Goal: Obtain resource: Download file/media

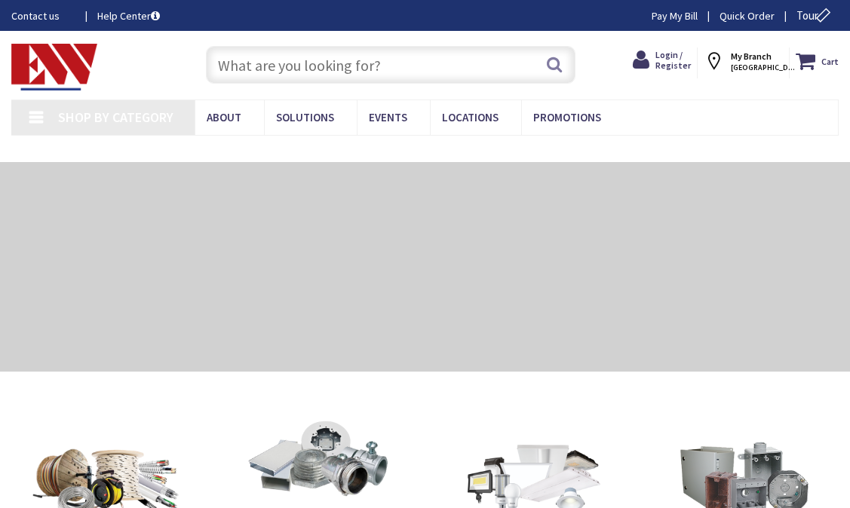
type input "[GEOGRAPHIC_DATA], [GEOGRAPHIC_DATA]"
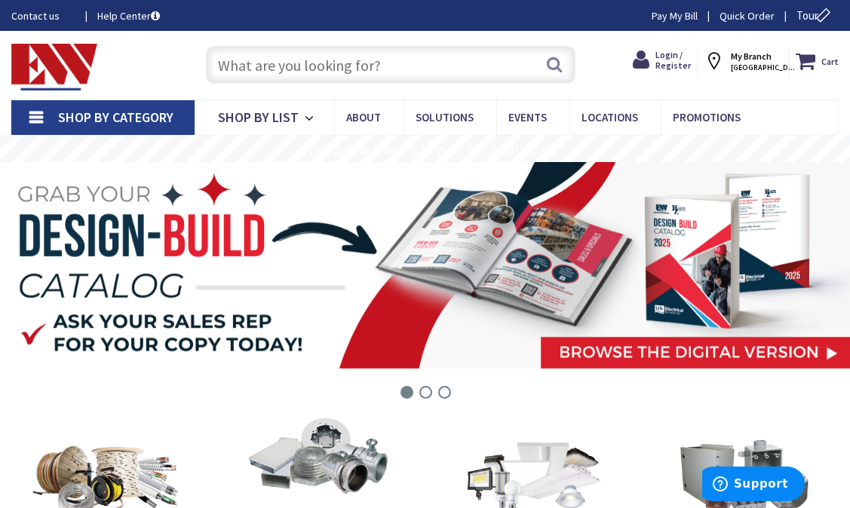
click at [686, 46] on div "Cart My Cart Close You have no items in your shopping cart. My Branch FAIRFIELD…" at bounding box center [743, 59] width 213 height 38
click at [671, 54] on span "Login / Register" at bounding box center [673, 60] width 35 height 22
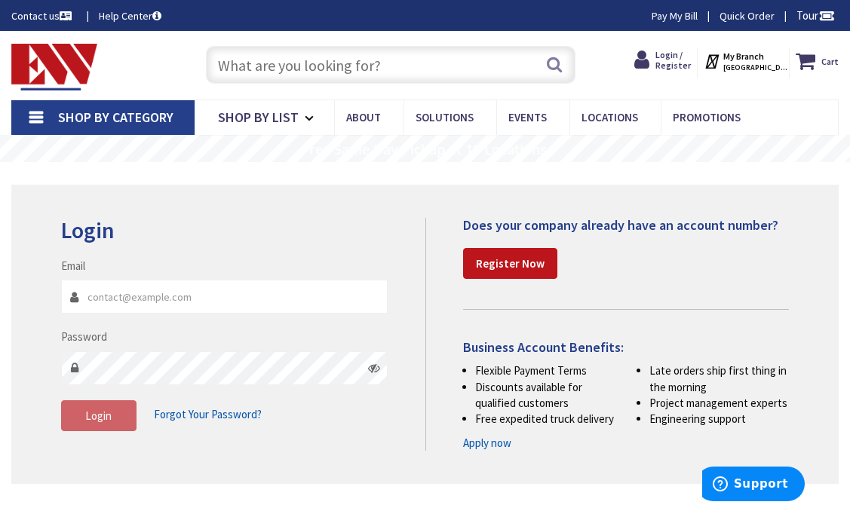
click at [188, 293] on input "Email" at bounding box center [224, 297] width 327 height 34
type input "[EMAIL_ADDRESS][DOMAIN_NAME]"
click at [97, 414] on span "Login" at bounding box center [98, 416] width 26 height 14
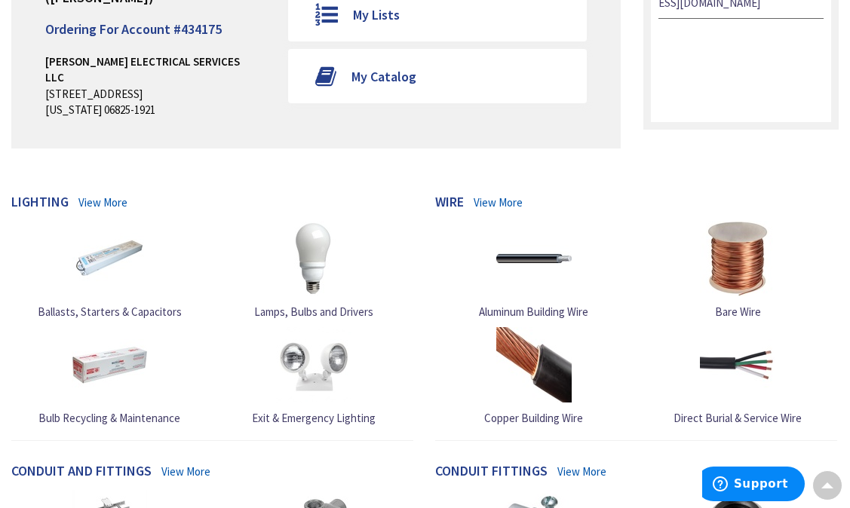
click at [95, 195] on link "View More" at bounding box center [102, 203] width 49 height 16
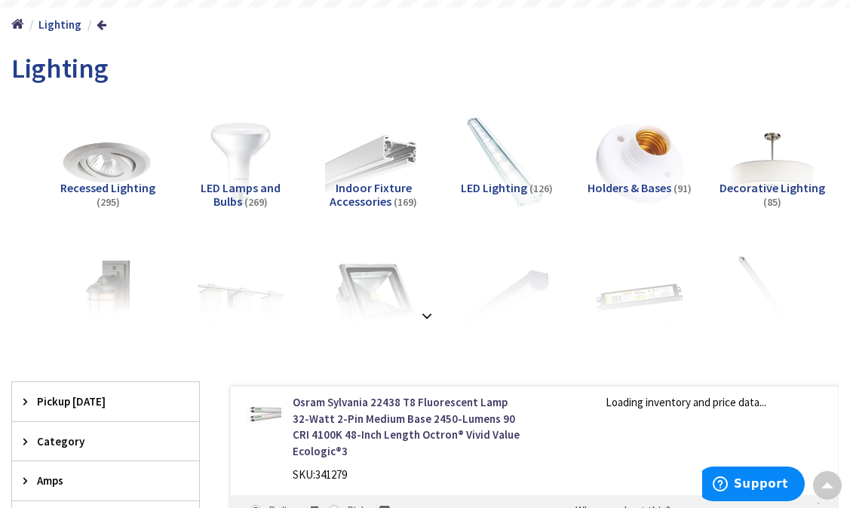
scroll to position [153, 0]
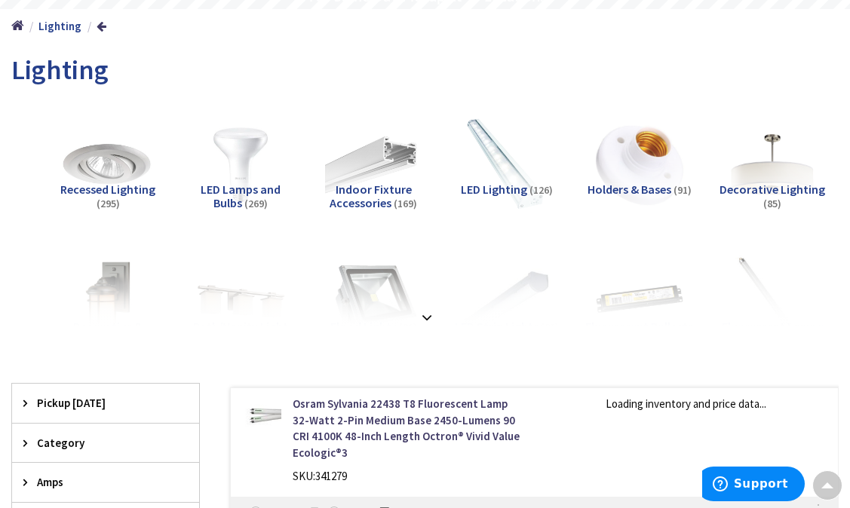
click at [106, 191] on span "Recessed Lighting" at bounding box center [107, 189] width 95 height 15
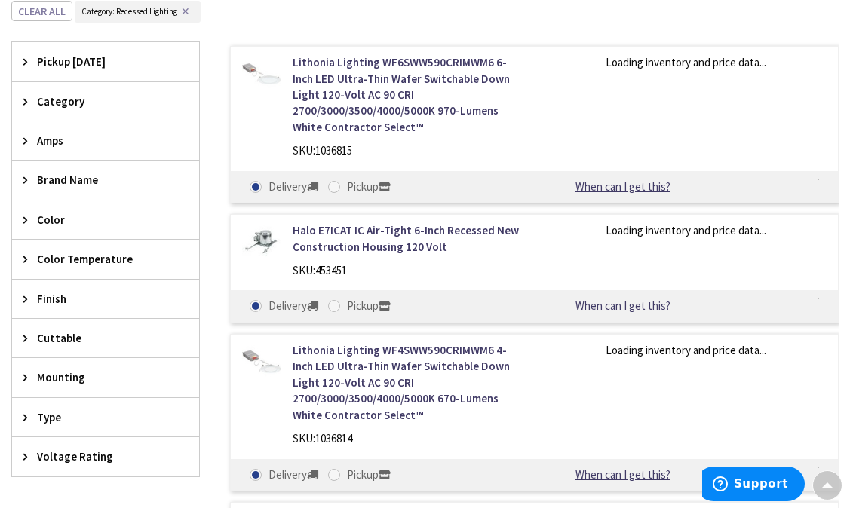
scroll to position [509, 0]
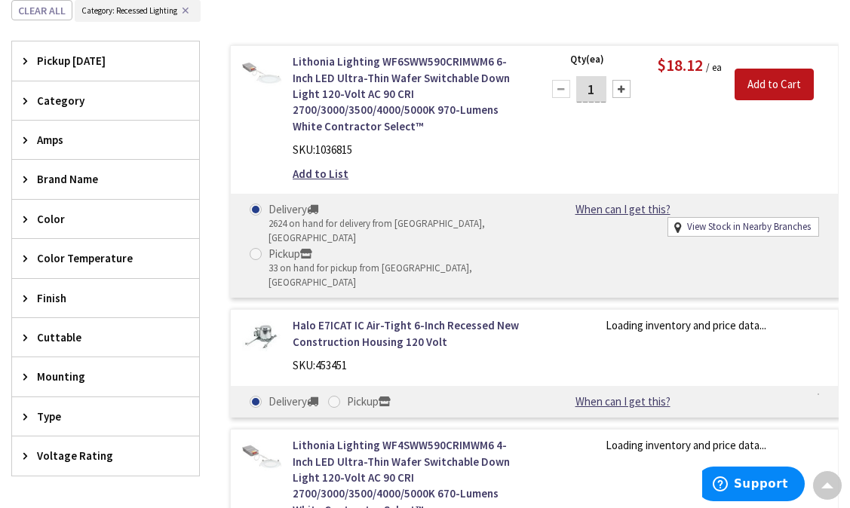
click at [102, 99] on span "Category" at bounding box center [98, 101] width 123 height 16
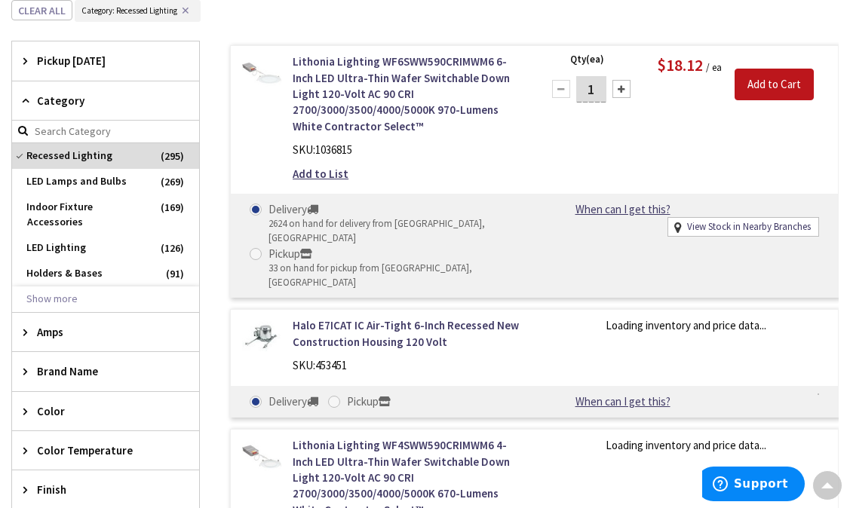
click at [102, 99] on span "Category" at bounding box center [98, 101] width 123 height 16
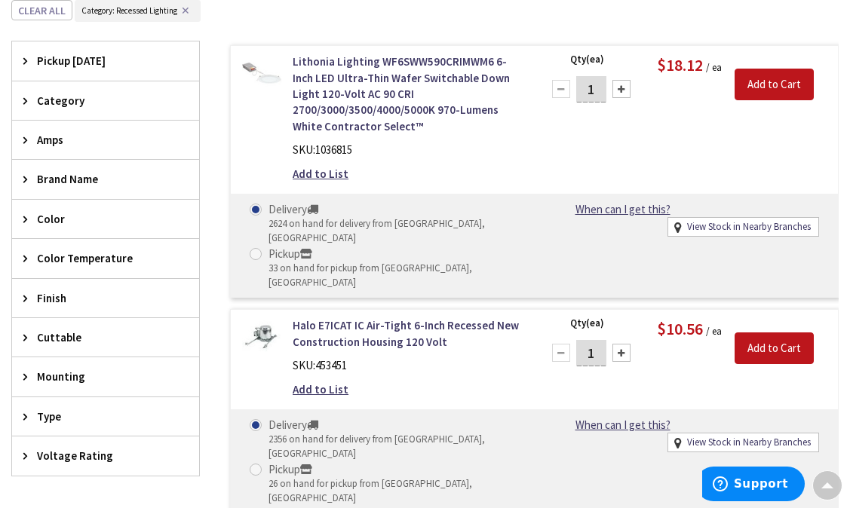
click at [93, 96] on span "Category" at bounding box center [98, 101] width 123 height 16
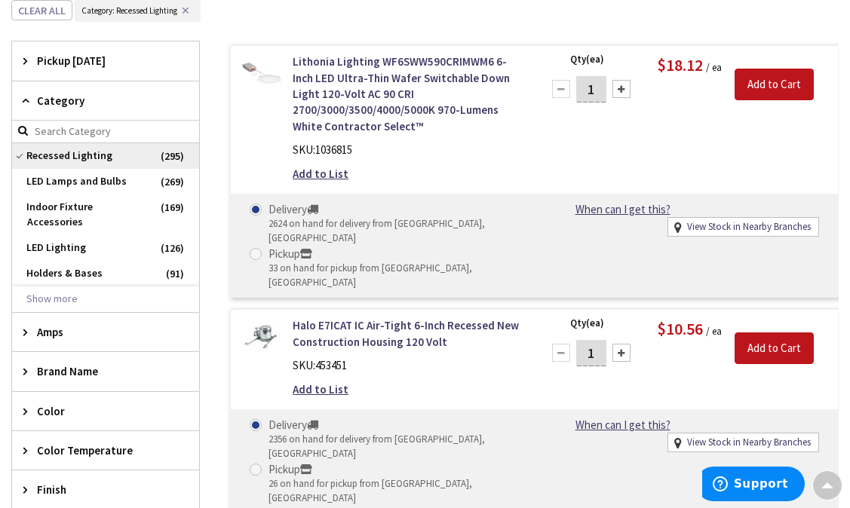
click at [94, 154] on span "Recessed Lighting" at bounding box center [105, 156] width 187 height 26
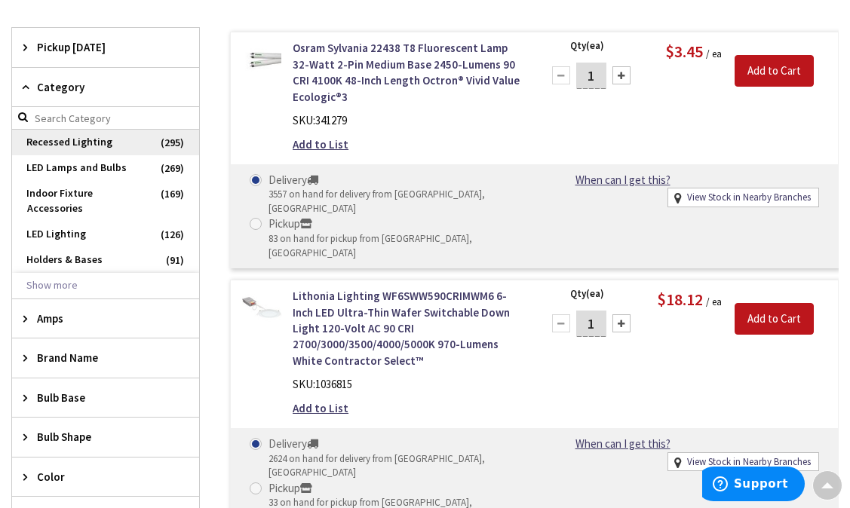
click at [109, 145] on span "Recessed Lighting" at bounding box center [105, 143] width 187 height 26
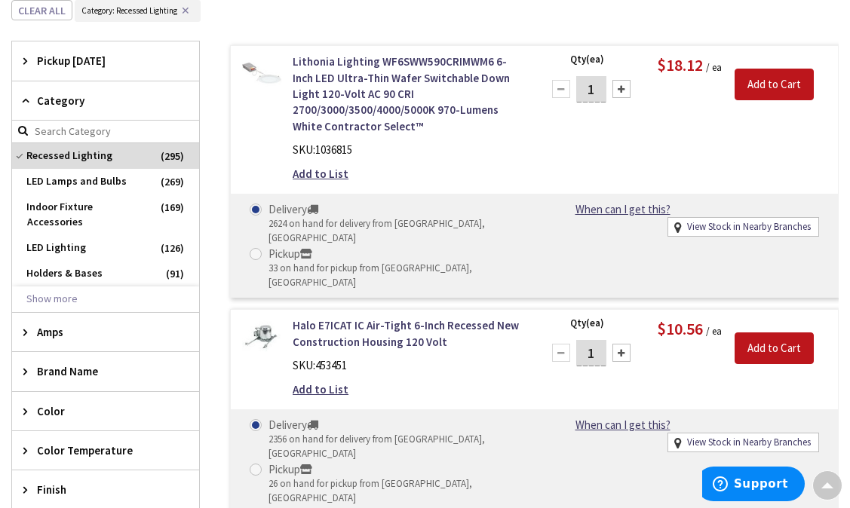
click at [81, 95] on span "Category" at bounding box center [98, 101] width 123 height 16
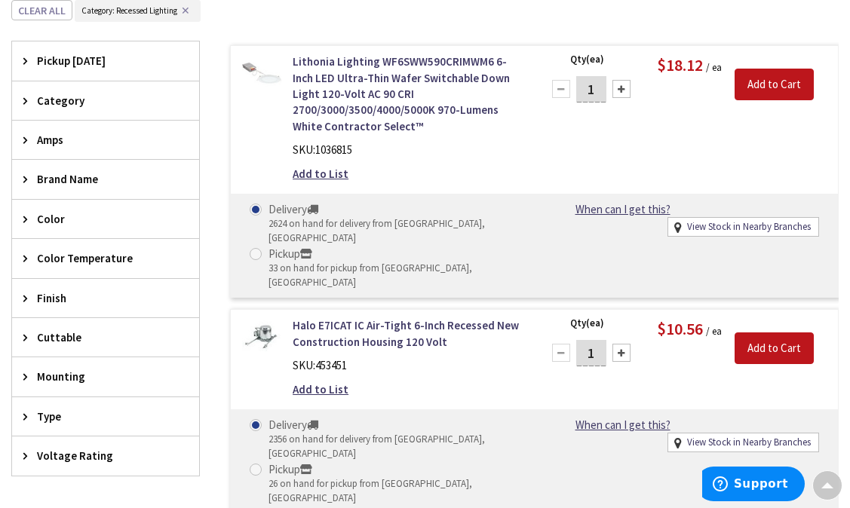
click at [67, 136] on span "Amps" at bounding box center [98, 140] width 123 height 16
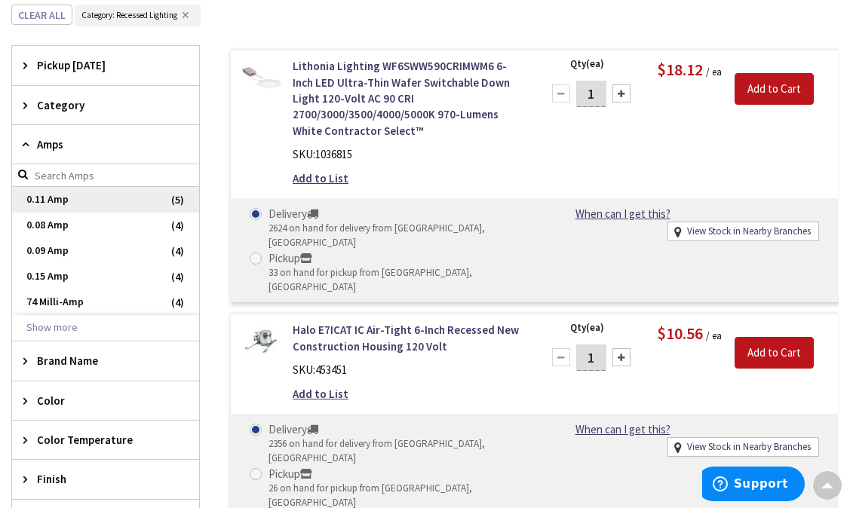
scroll to position [554, 0]
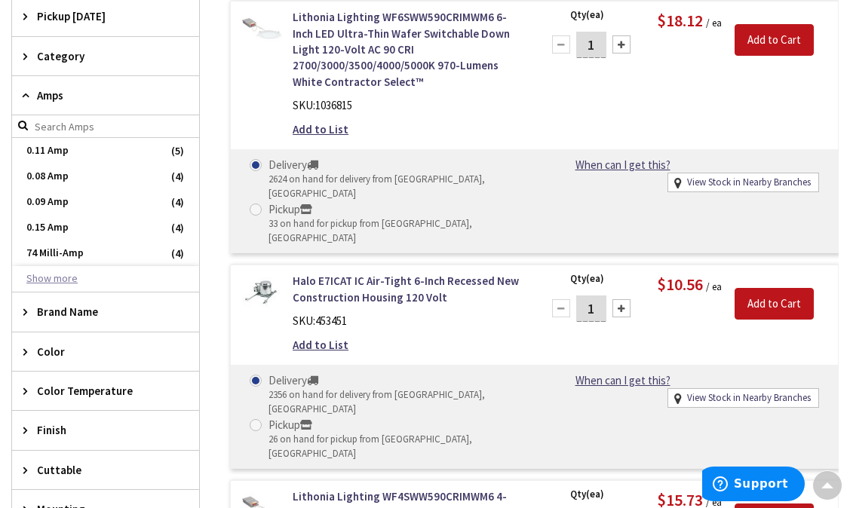
click at [57, 278] on button "Show more" at bounding box center [105, 279] width 187 height 26
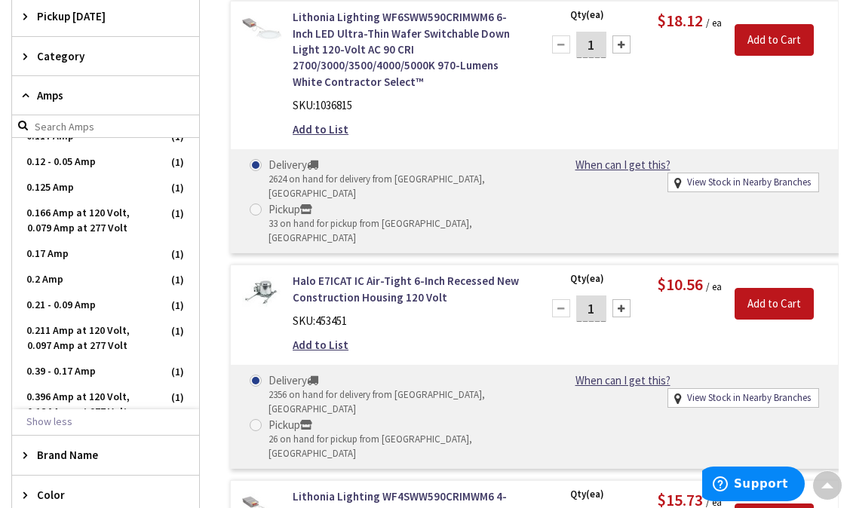
scroll to position [770, 0]
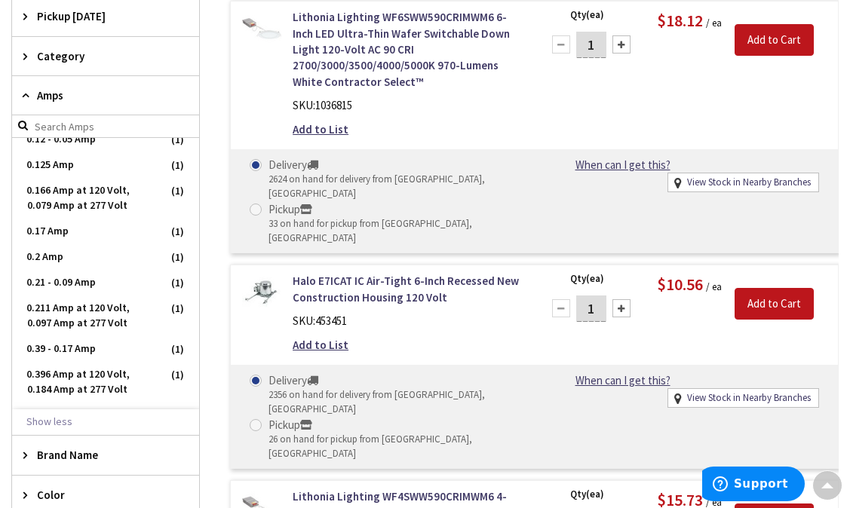
click at [64, 56] on span "Category" at bounding box center [98, 56] width 123 height 16
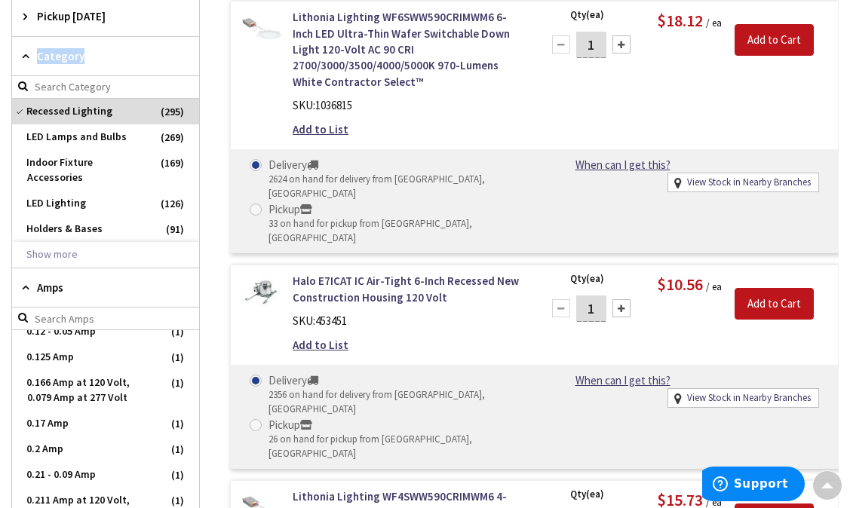
click at [57, 57] on span "Category" at bounding box center [98, 56] width 123 height 16
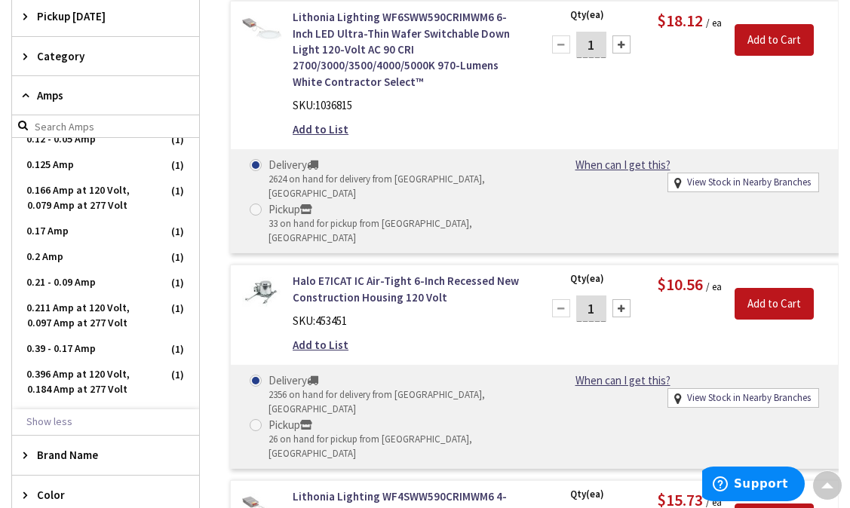
click at [57, 57] on span "Category" at bounding box center [98, 56] width 123 height 16
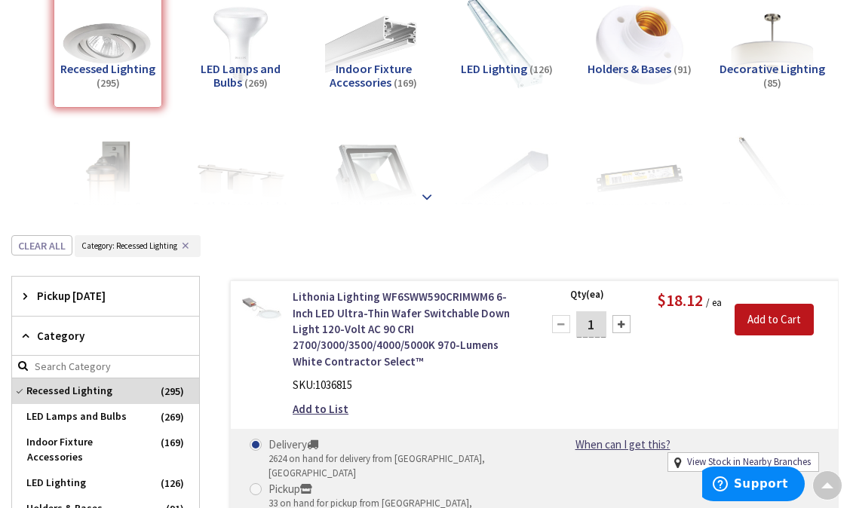
scroll to position [279, 0]
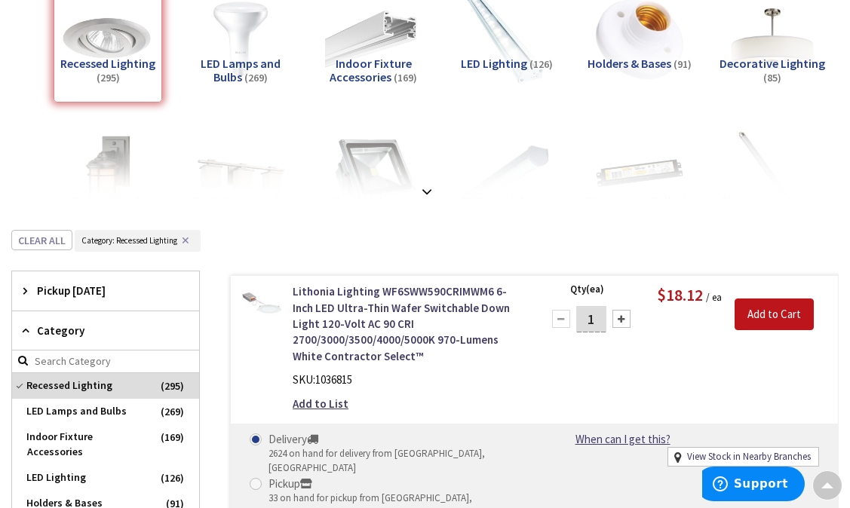
click at [75, 323] on span "Category" at bounding box center [98, 331] width 123 height 16
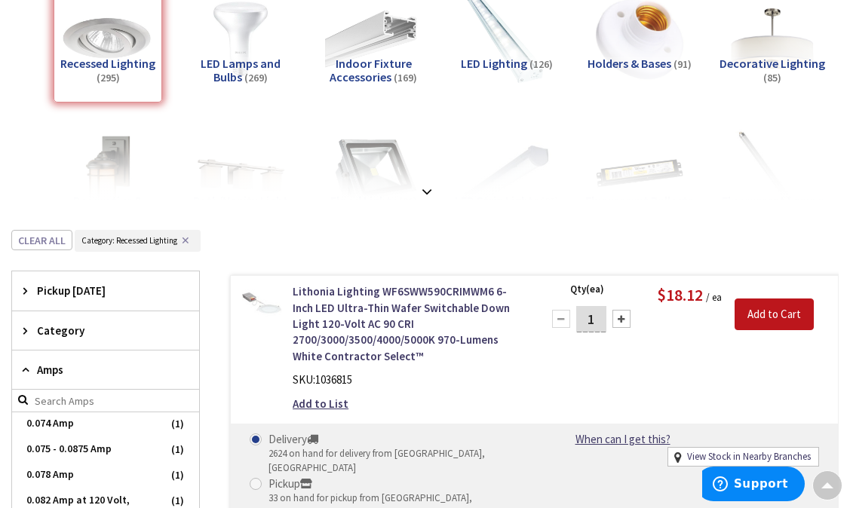
click at [68, 372] on span "Amps" at bounding box center [98, 370] width 123 height 16
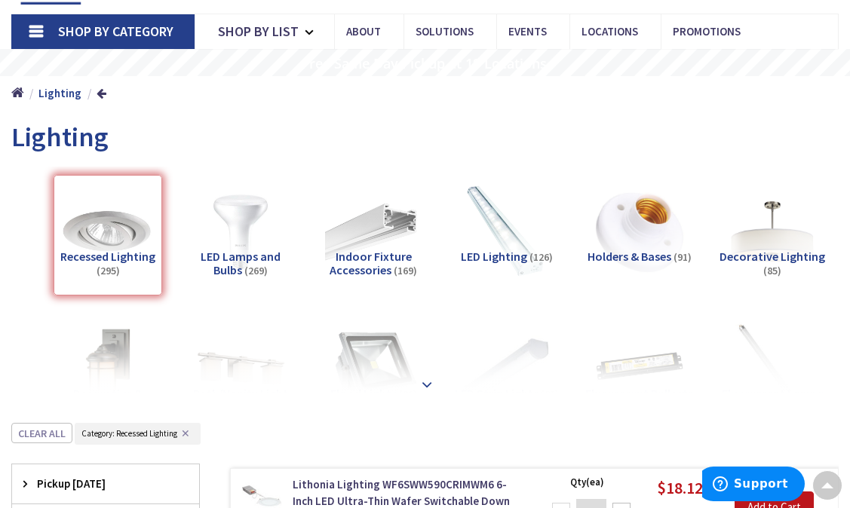
scroll to position [83, 0]
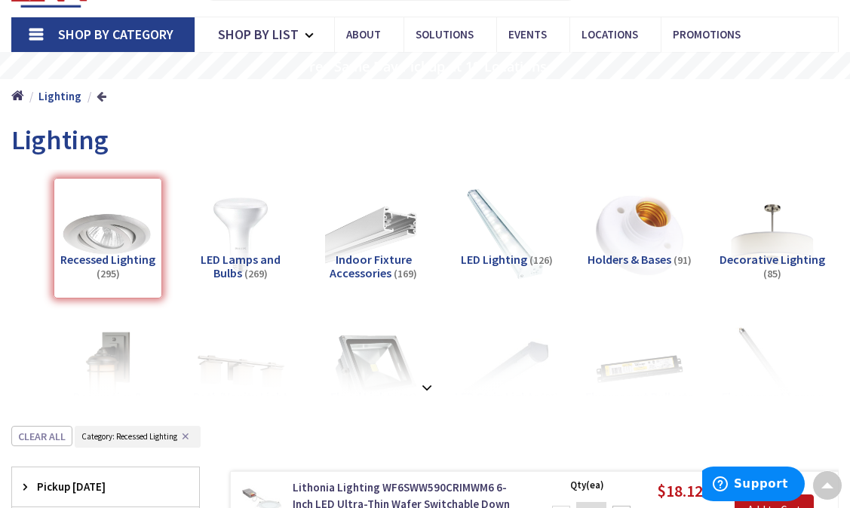
click at [97, 94] on link at bounding box center [102, 96] width 10 height 11
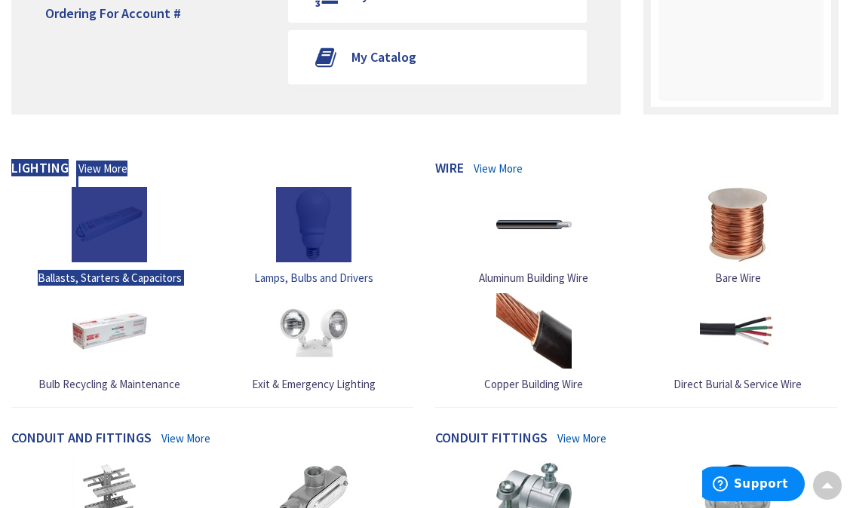
drag, startPoint x: 11, startPoint y: 164, endPoint x: 317, endPoint y: 192, distance: 306.8
click at [317, 192] on div "Lighting View More Ballasts, Starters & Capacitors Lamps, Bulbs and Drivers" at bounding box center [212, 284] width 425 height 247
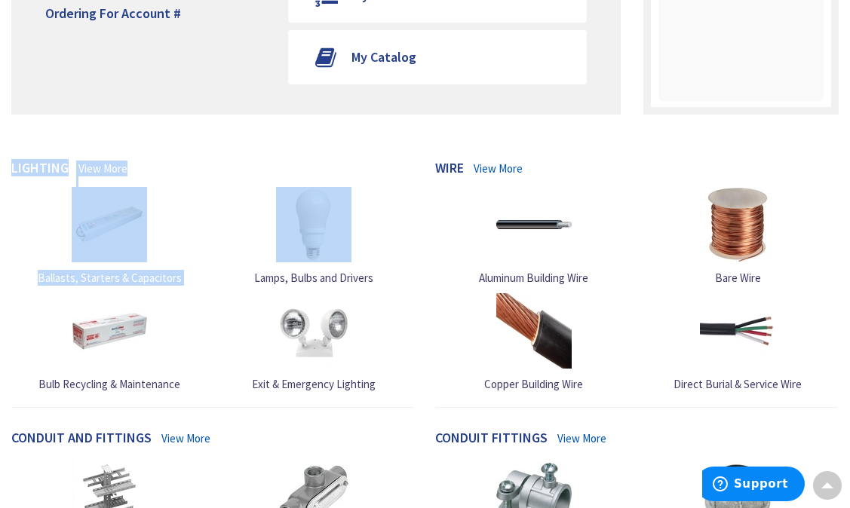
scroll to position [296, 0]
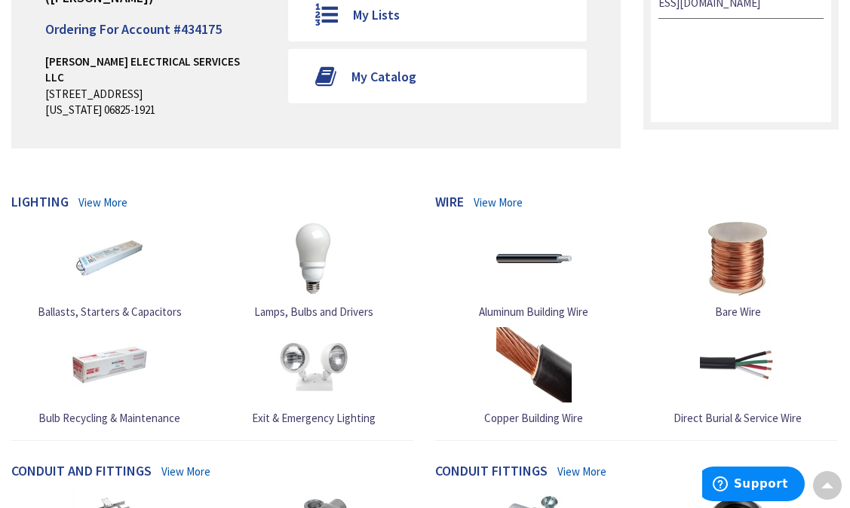
click at [67, 134] on div "Upload Logo MACVANE ELECTRICAL SERVICES LLC (Phil MacVane) Ordering For Account…" at bounding box center [425, 30] width 828 height 284
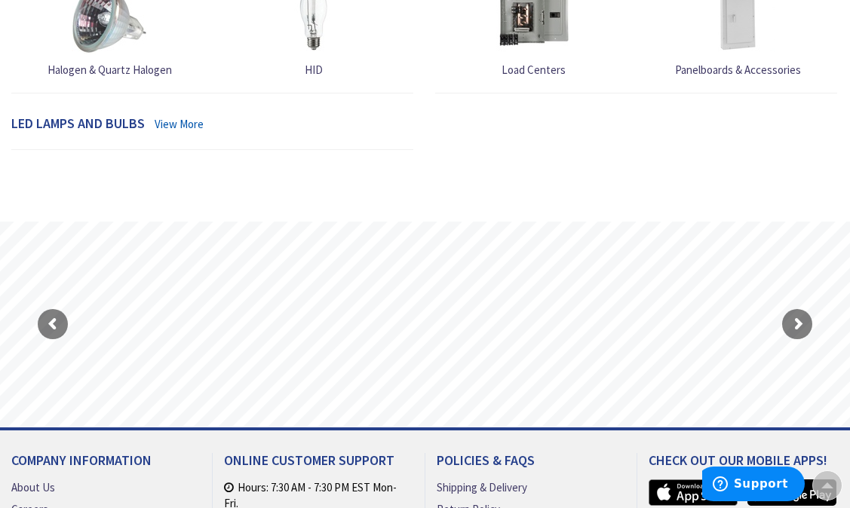
scroll to position [1983, 0]
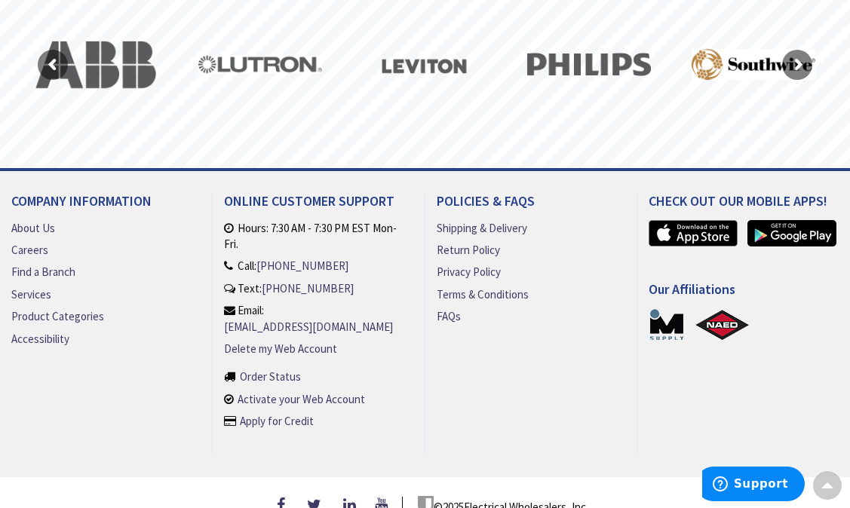
drag, startPoint x: 11, startPoint y: 167, endPoint x: 715, endPoint y: 74, distance: 710.0
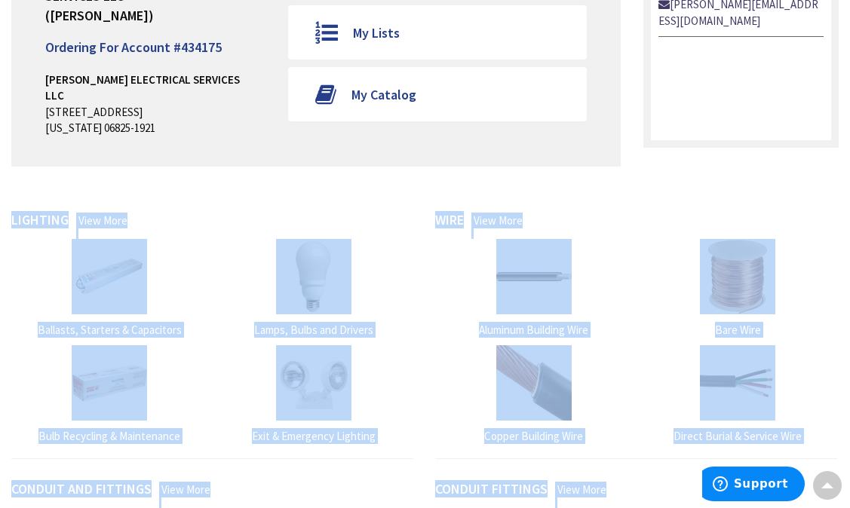
scroll to position [324, 0]
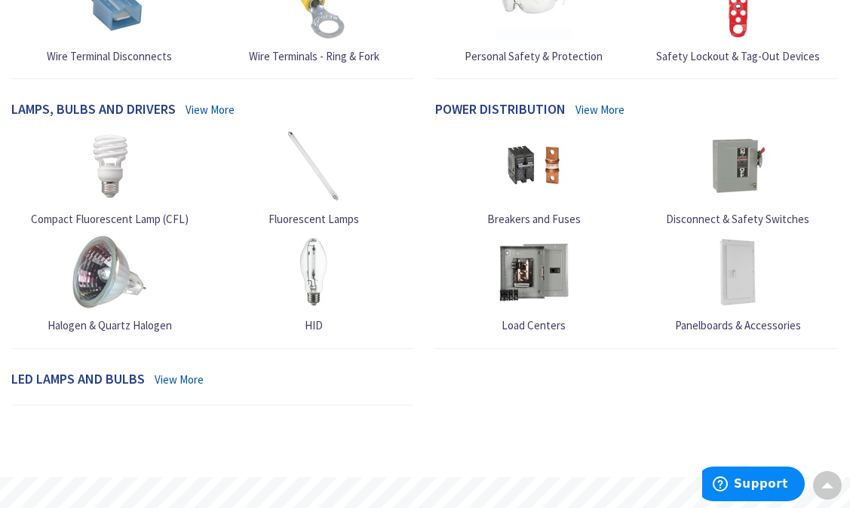
scroll to position [1467, 0]
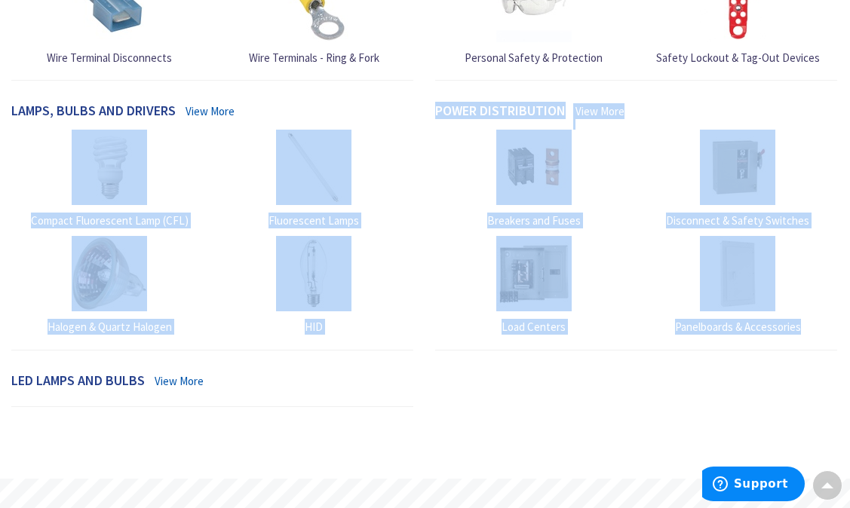
drag, startPoint x: 814, startPoint y: 296, endPoint x: 293, endPoint y: 95, distance: 558.2
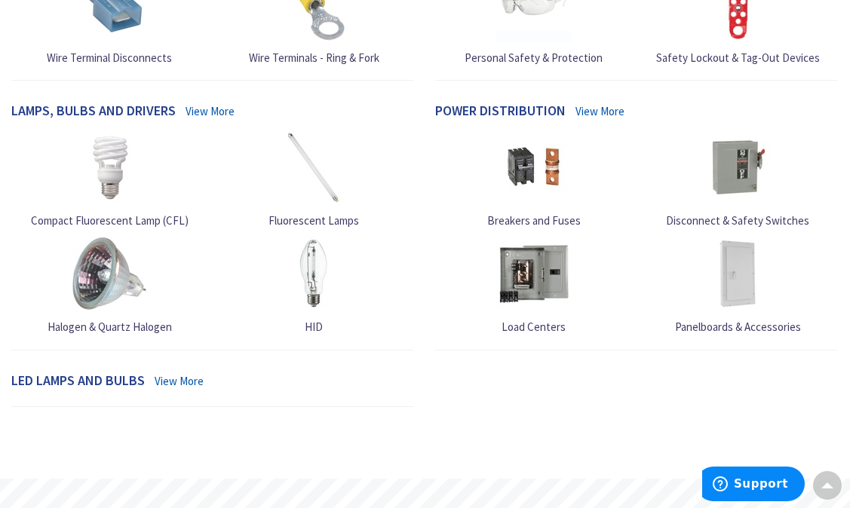
click at [831, 284] on div "Panelboards & Accessories" at bounding box center [738, 285] width 205 height 99
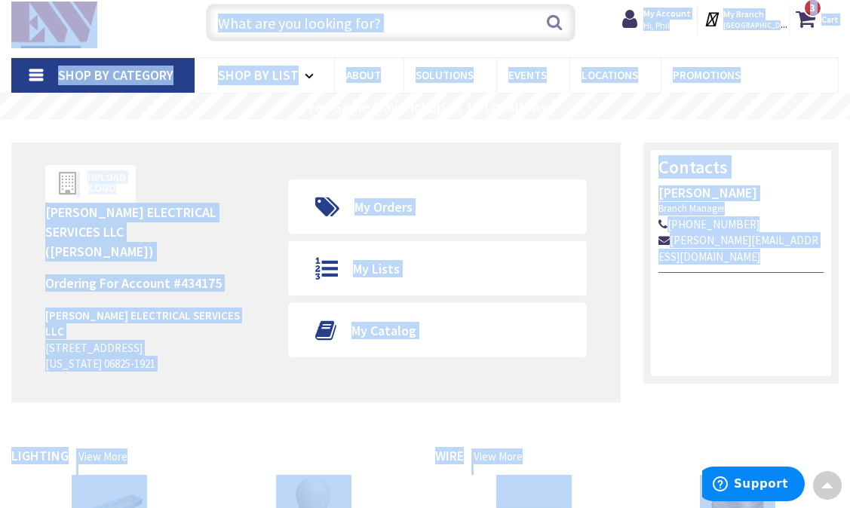
scroll to position [0, 0]
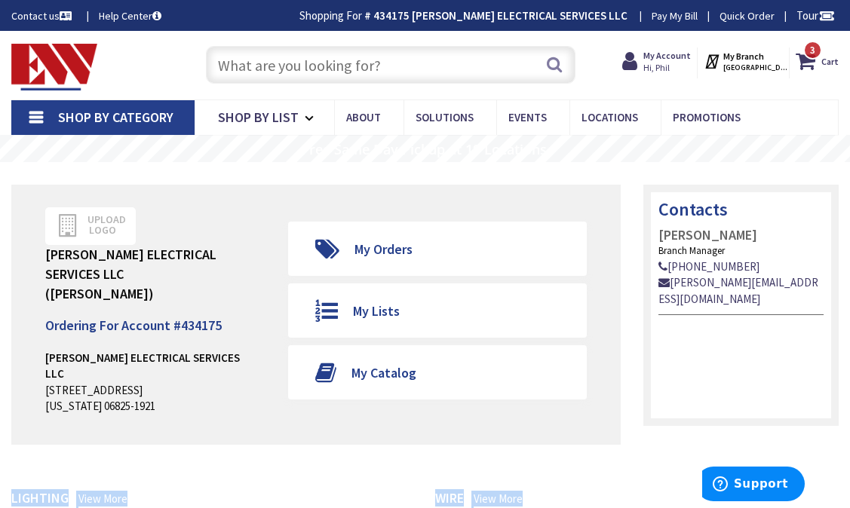
drag, startPoint x: 826, startPoint y: 310, endPoint x: 0, endPoint y: 463, distance: 840.2
copy div "Lighting View More Ballasts, Starters & Capacitors Lamps, Bulbs and Drivers Bul…"
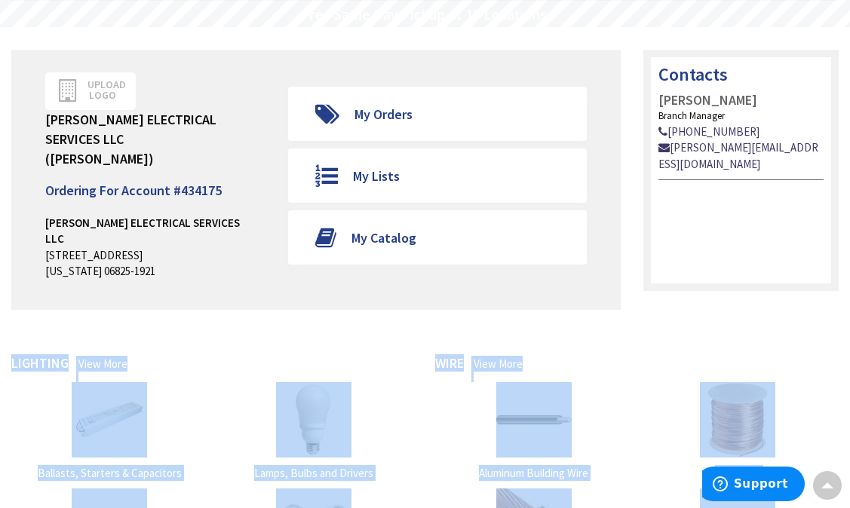
scroll to position [194, 0]
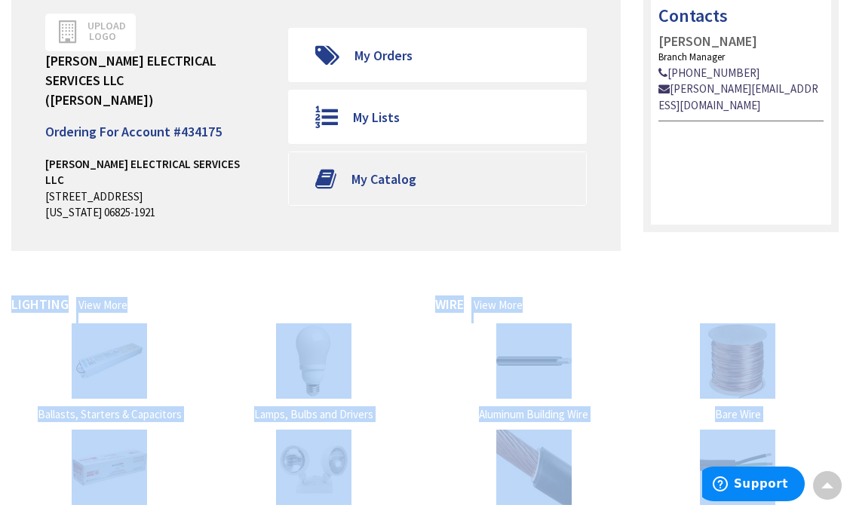
click at [361, 170] on span "My Catalog" at bounding box center [384, 178] width 65 height 17
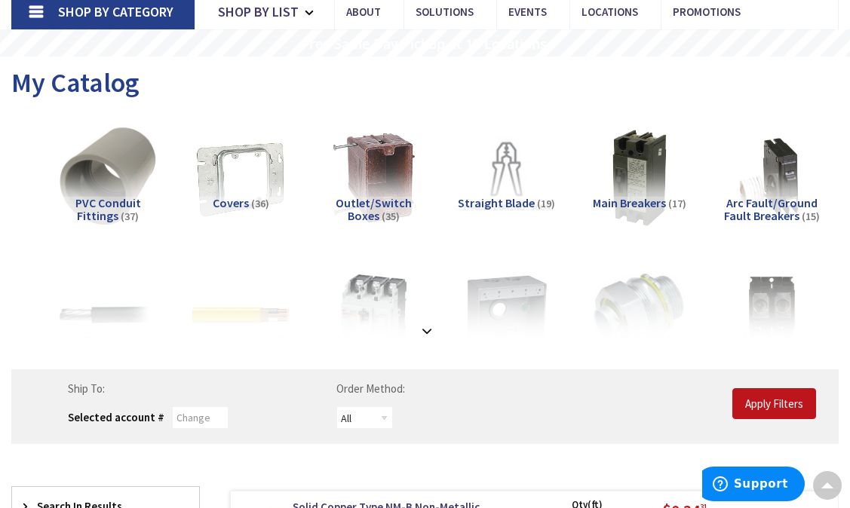
click at [137, 195] on img at bounding box center [108, 178] width 108 height 108
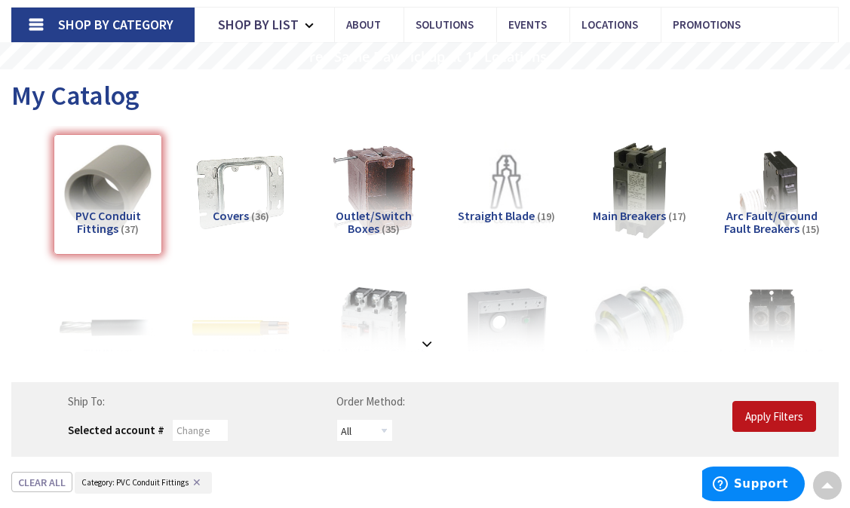
scroll to position [88, 0]
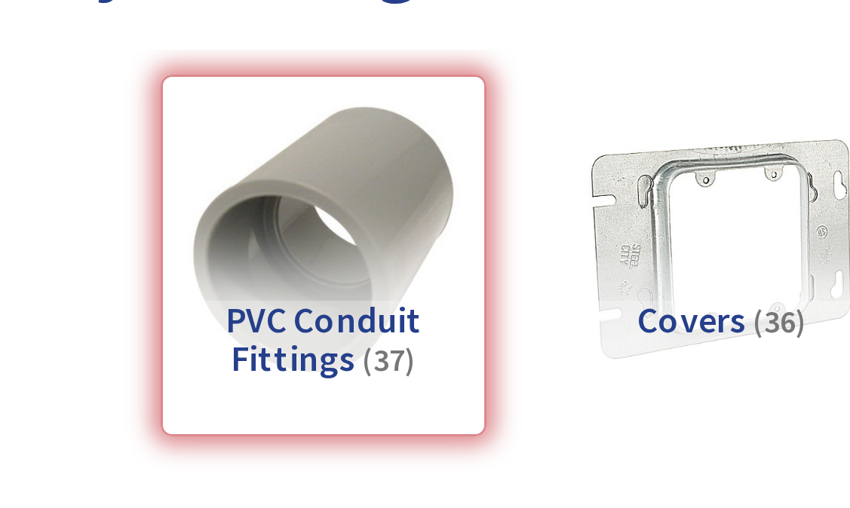
click at [118, 219] on div "PVC Conduit Fittings (37)" at bounding box center [108, 200] width 109 height 121
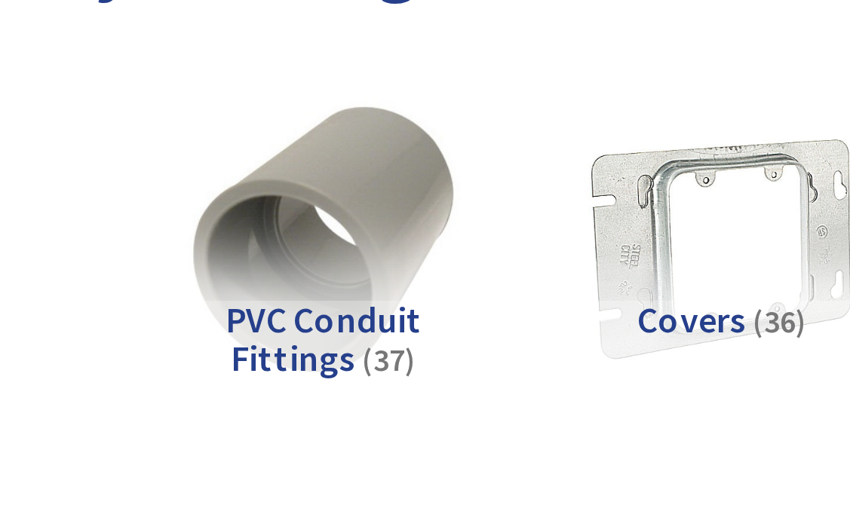
click at [118, 219] on span "PVC Conduit Fittings" at bounding box center [108, 227] width 66 height 29
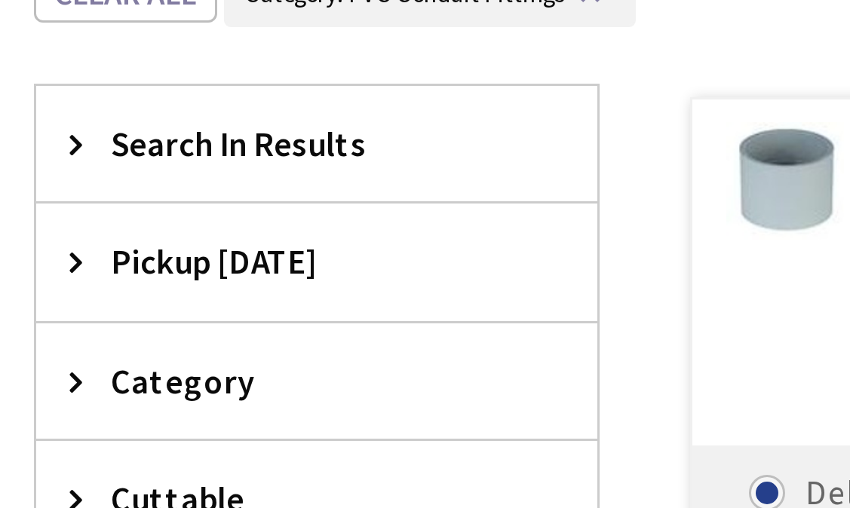
scroll to position [475, 0]
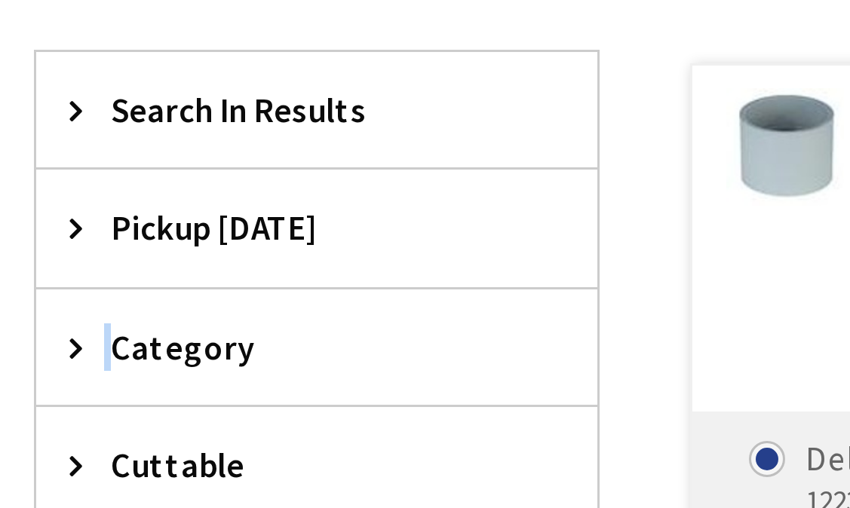
click at [118, 219] on div "Category" at bounding box center [105, 230] width 187 height 38
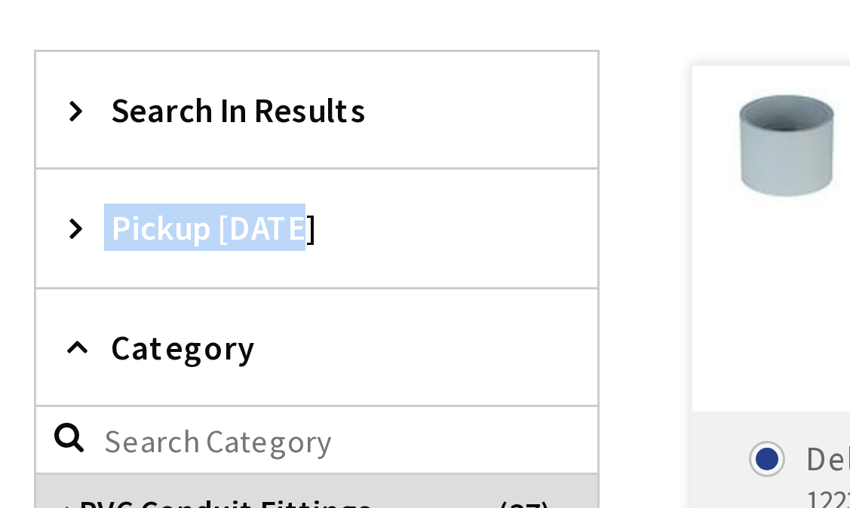
drag, startPoint x: 163, startPoint y: 158, endPoint x: 88, endPoint y: 202, distance: 87.2
click at [88, 202] on div "Search In Results Thomas & Betts E940D Schedule-40/80 Gray PVC Socket End Stand…" at bounding box center [105, 398] width 189 height 534
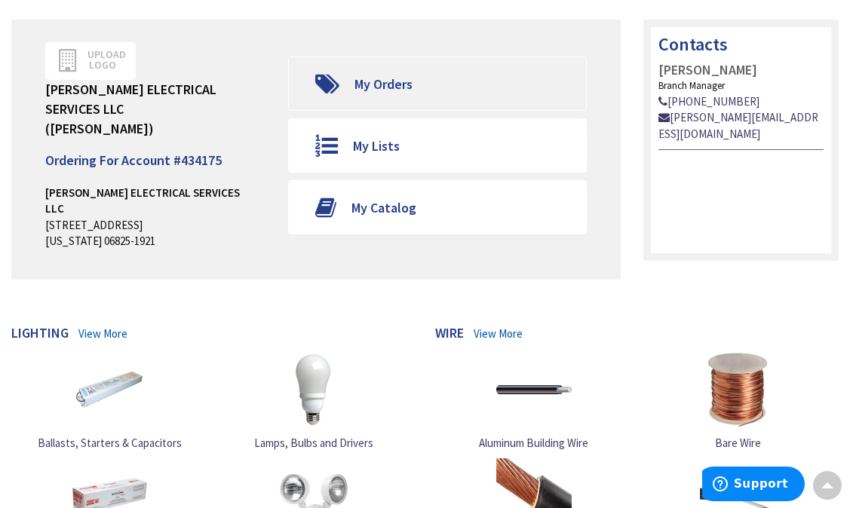
click at [336, 69] on icon at bounding box center [328, 84] width 32 height 30
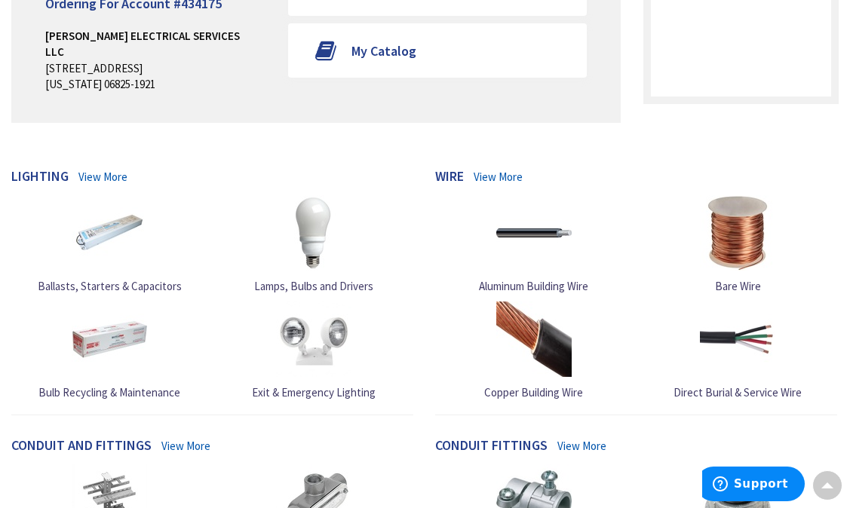
scroll to position [325, 0]
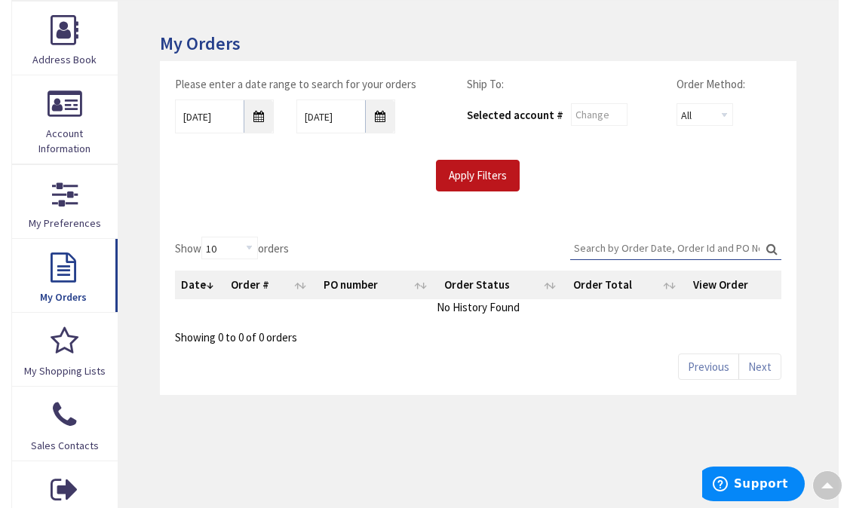
scroll to position [217, 0]
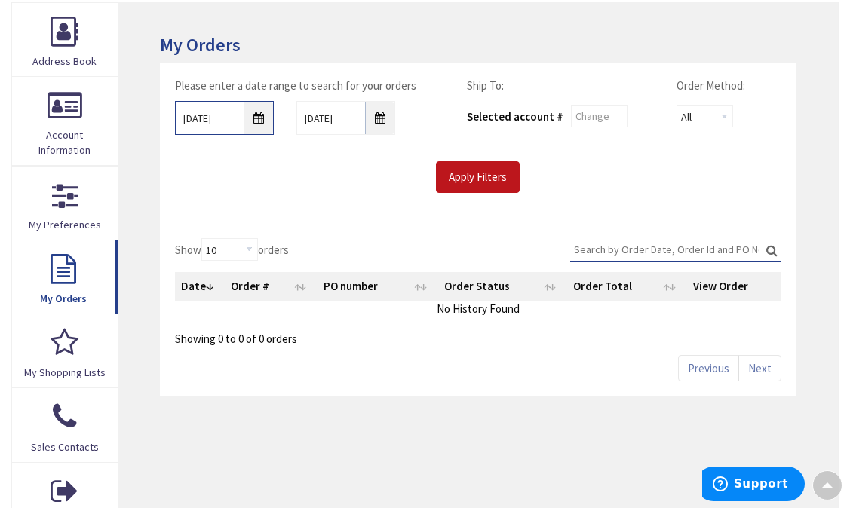
click at [263, 116] on input "[DATE]" at bounding box center [224, 118] width 99 height 34
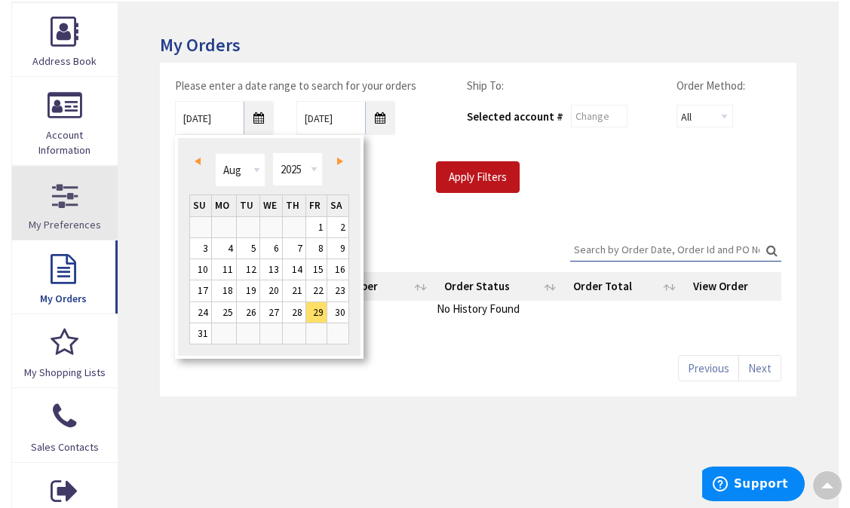
click at [69, 193] on link "My Preferences" at bounding box center [65, 203] width 106 height 73
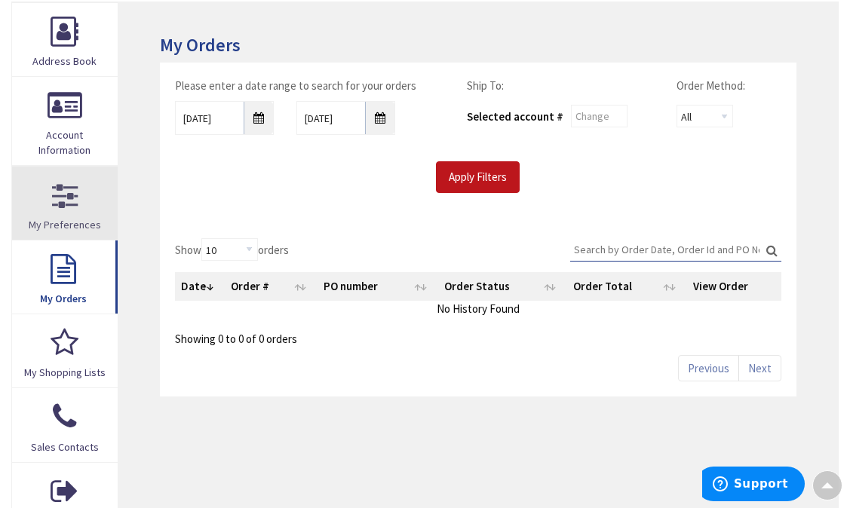
click at [89, 210] on link "My Preferences" at bounding box center [65, 203] width 106 height 73
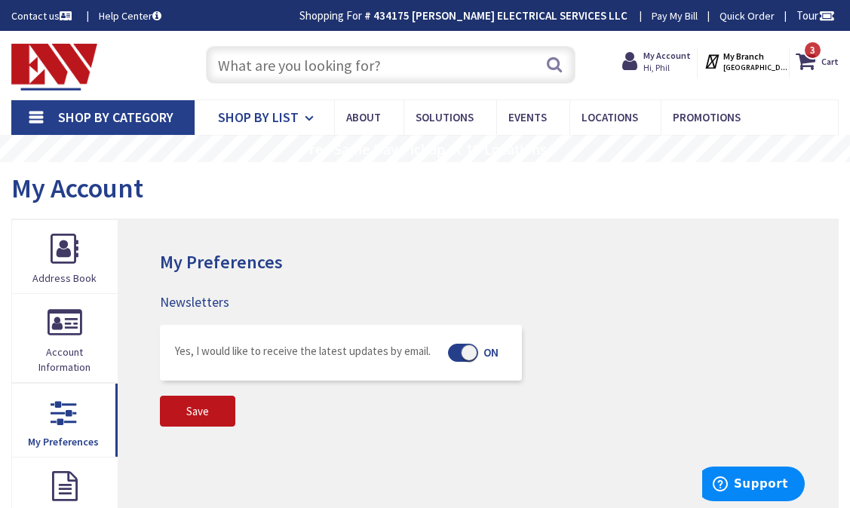
click at [284, 121] on span "Shop By List" at bounding box center [258, 117] width 81 height 17
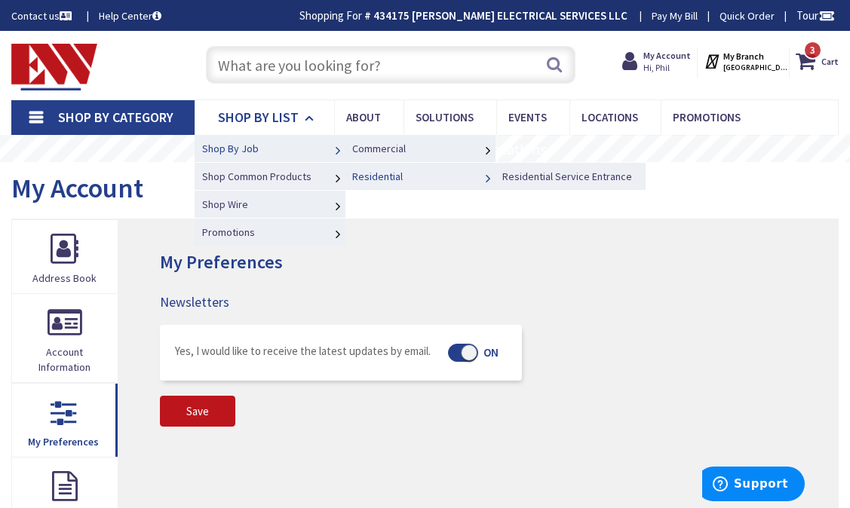
click at [374, 176] on span "Residential" at bounding box center [377, 177] width 51 height 14
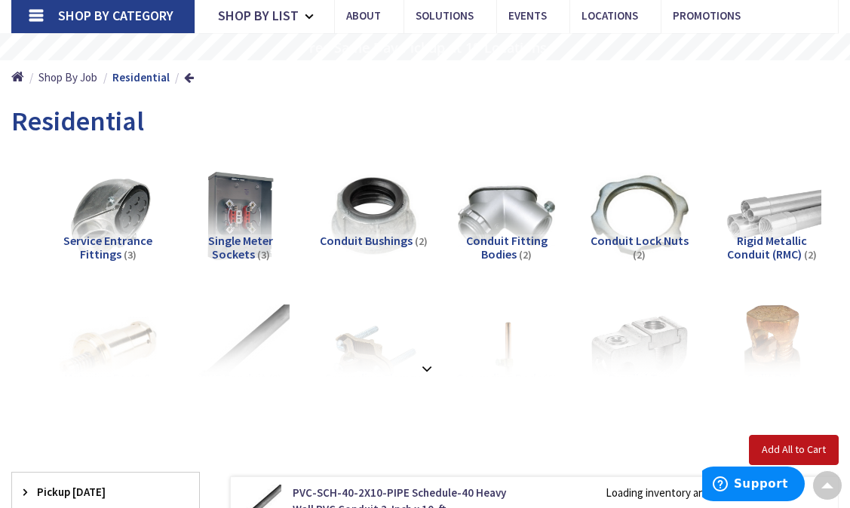
click at [447, 194] on li "Conduit Fitting Bodies (2)" at bounding box center [506, 219] width 133 height 122
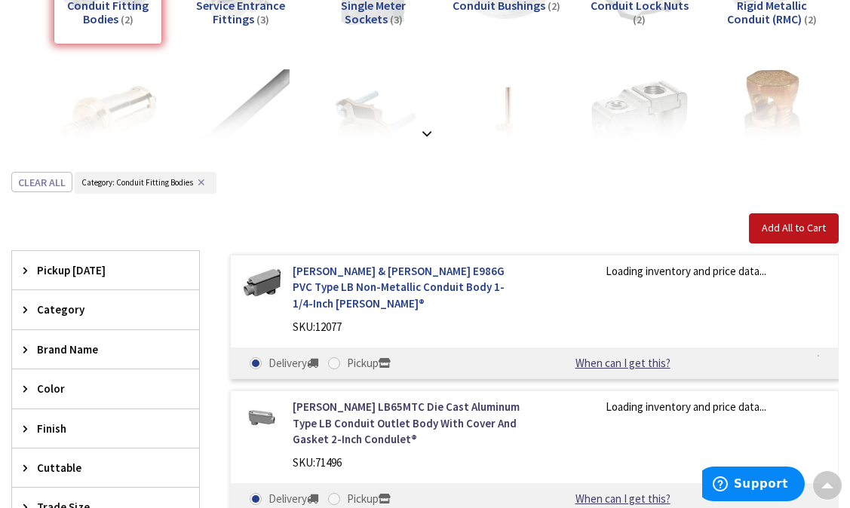
scroll to position [509, 0]
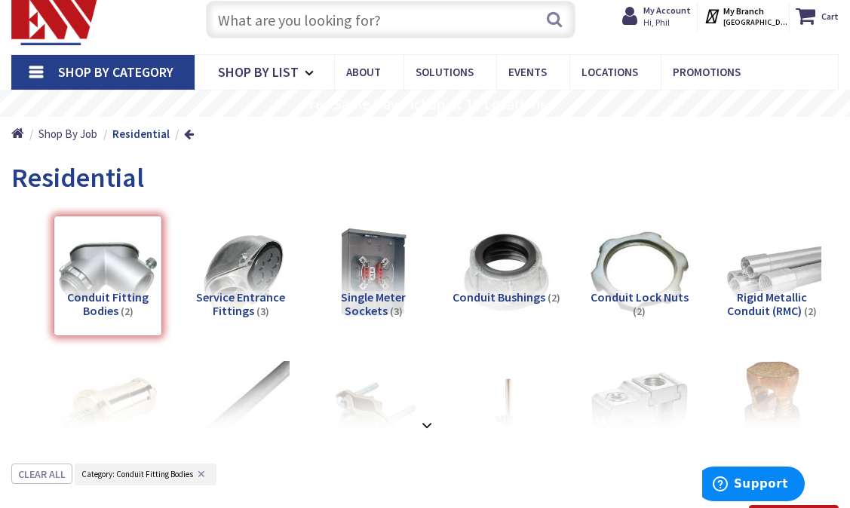
click at [485, 121] on div "Home Shop By Job Residential" at bounding box center [425, 134] width 850 height 35
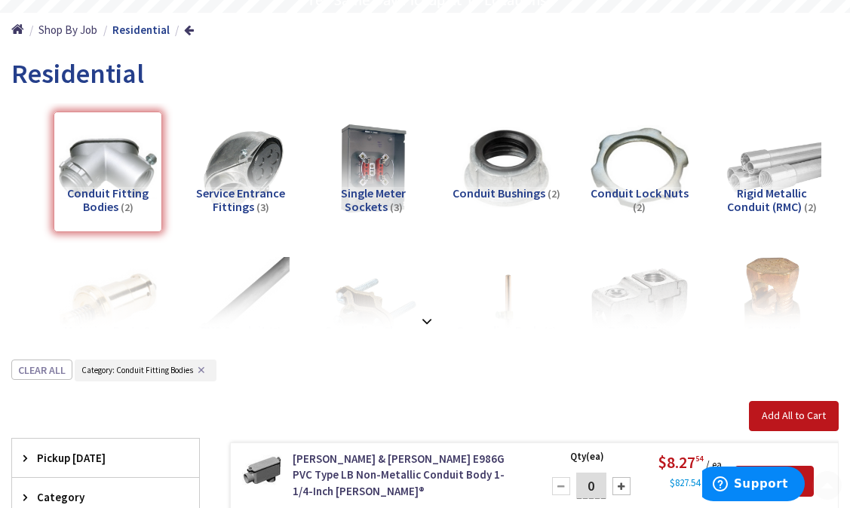
scroll to position [180, 0]
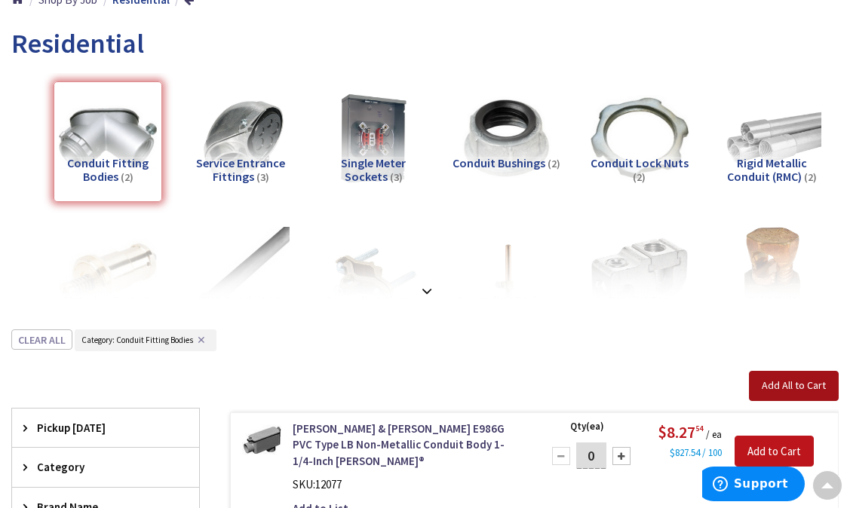
click at [781, 391] on button "Add All to Cart" at bounding box center [794, 386] width 90 height 30
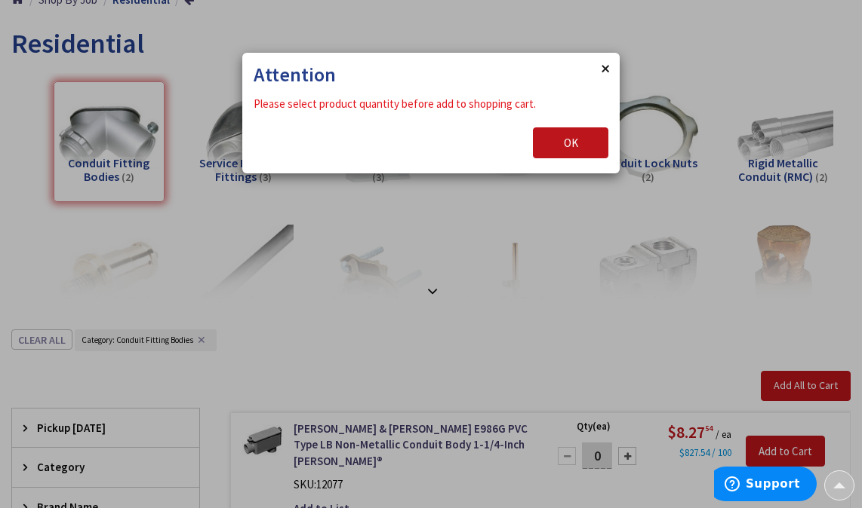
click at [608, 63] on button "Close" at bounding box center [604, 68] width 30 height 30
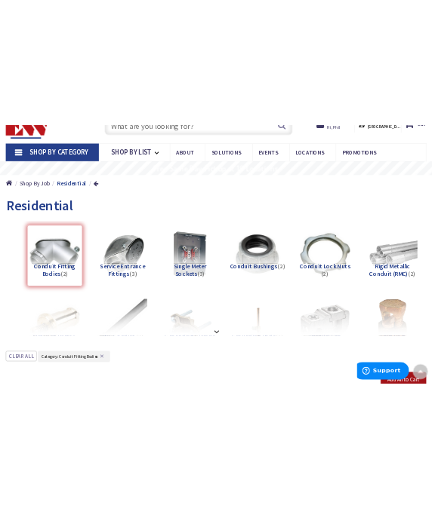
scroll to position [55, 0]
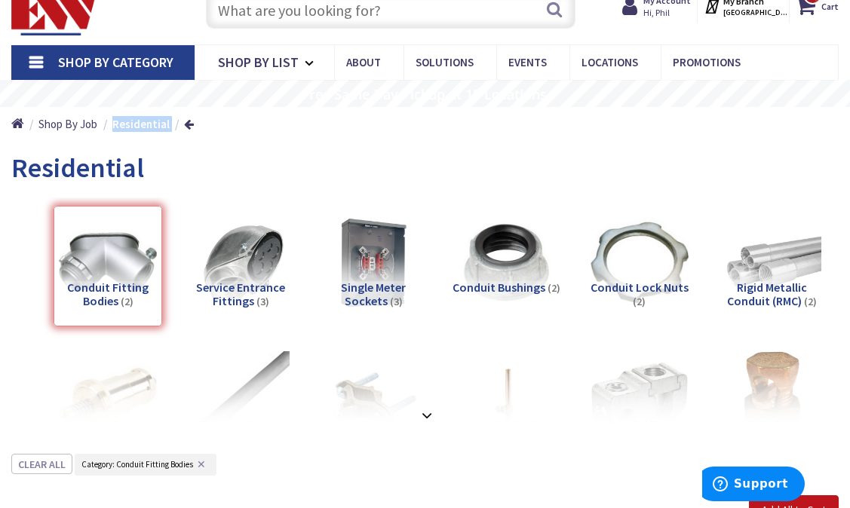
drag, startPoint x: 169, startPoint y: 126, endPoint x: 112, endPoint y: 120, distance: 56.9
click at [112, 120] on li "Residential" at bounding box center [146, 124] width 69 height 16
click at [460, 21] on input "text" at bounding box center [391, 10] width 370 height 38
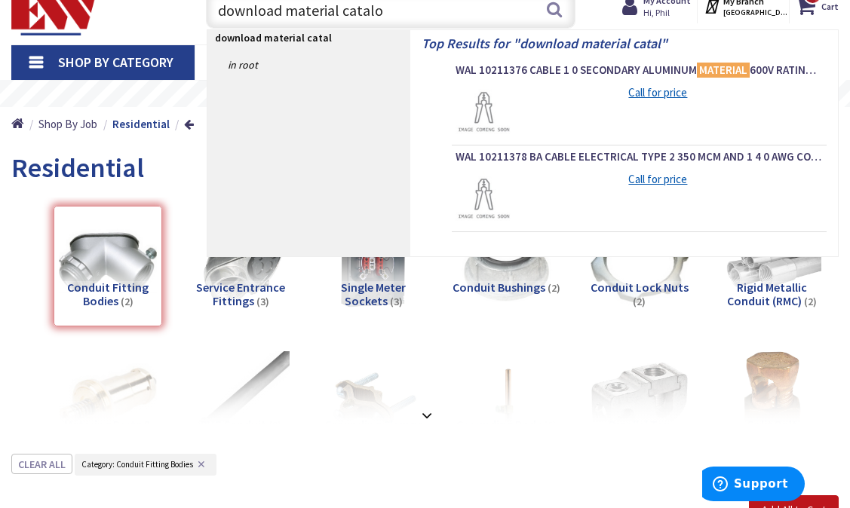
type input "download material catalog"
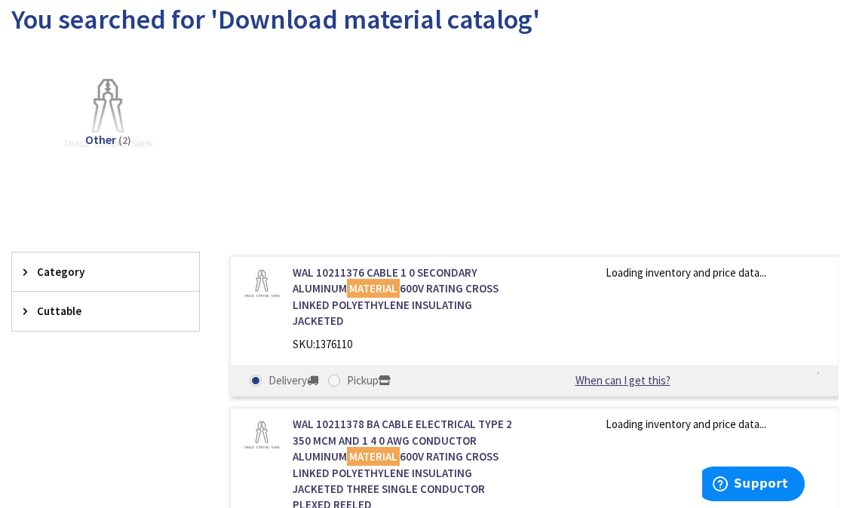
scroll to position [183, 0]
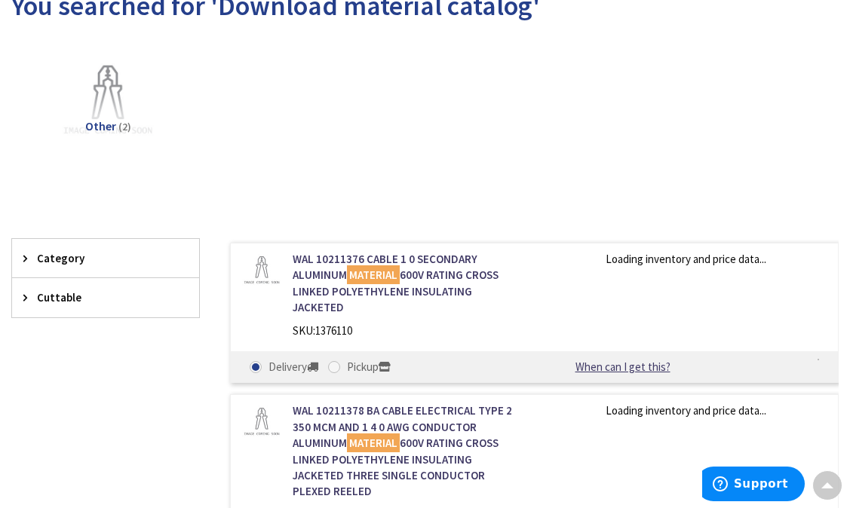
click at [72, 259] on span "Category" at bounding box center [98, 258] width 123 height 16
click at [72, 292] on input "search" at bounding box center [105, 289] width 187 height 23
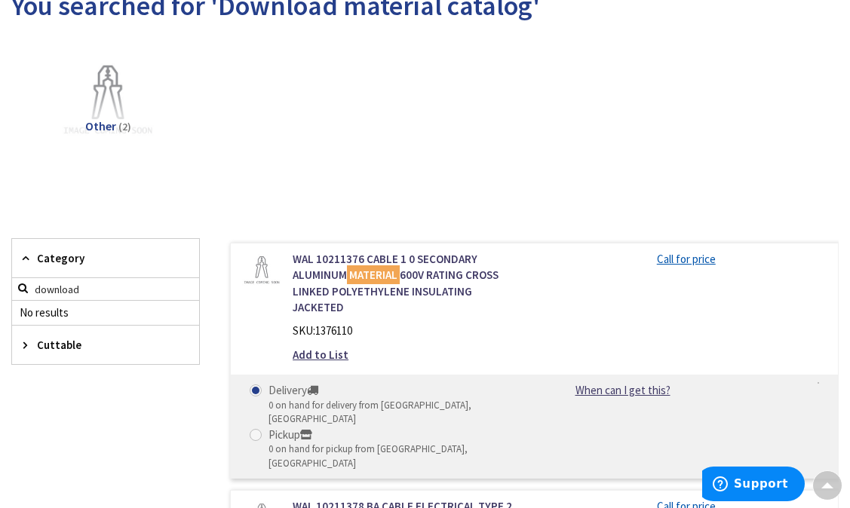
type input "download"
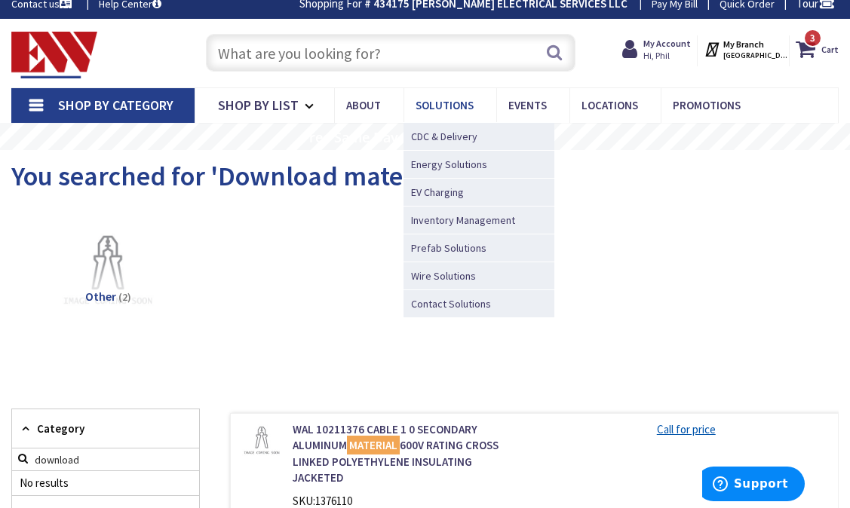
scroll to position [0, 0]
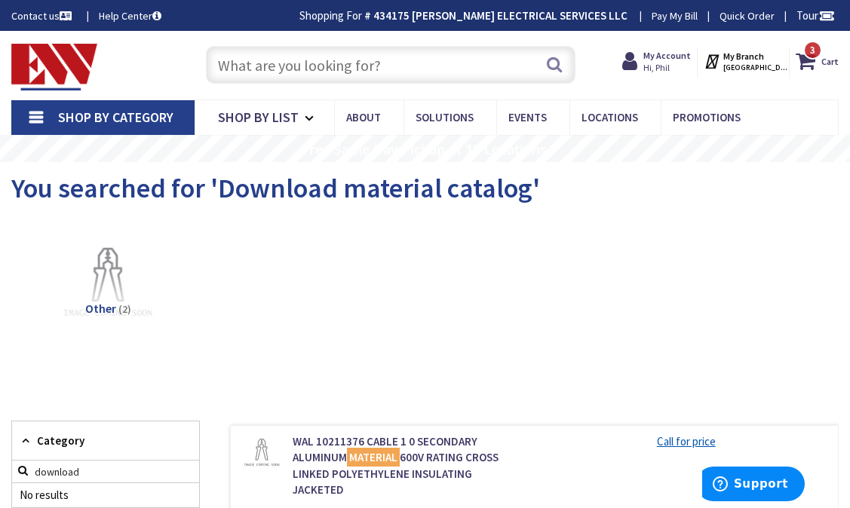
click at [26, 112] on link "Shop By Category" at bounding box center [102, 117] width 183 height 35
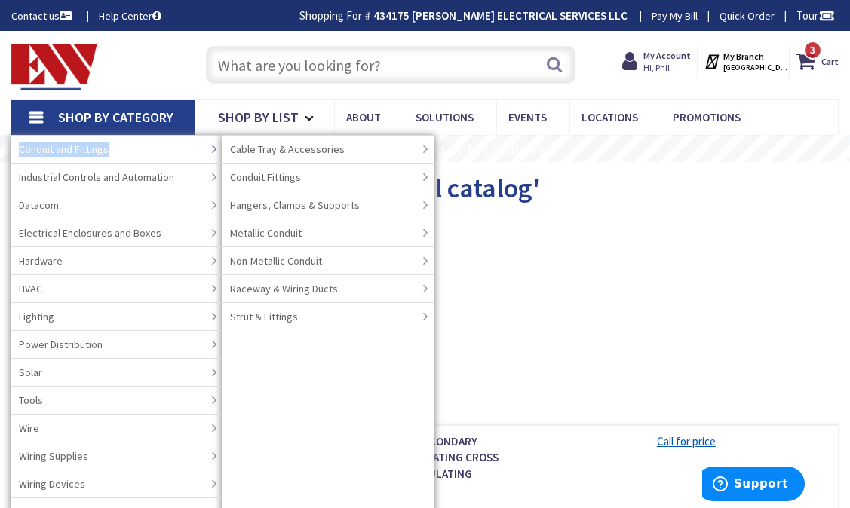
copy span "Conduit and Fittings"
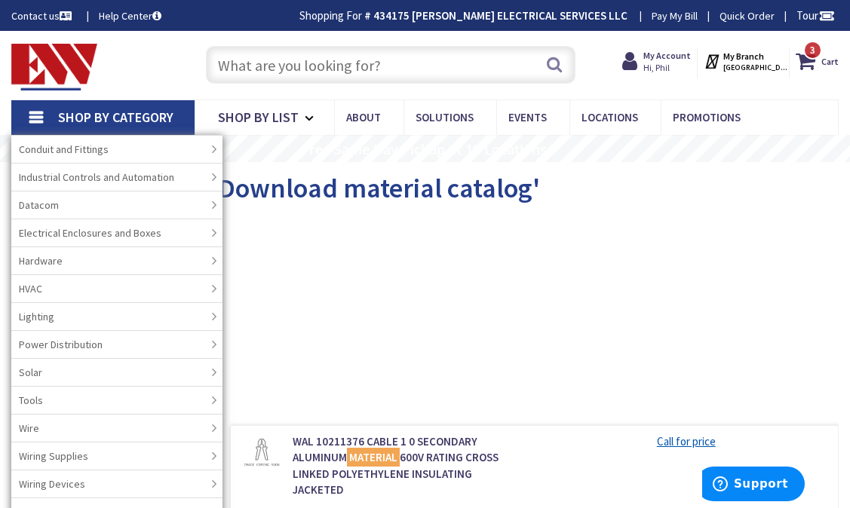
click at [319, 257] on div "Other (2)" at bounding box center [425, 291] width 828 height 145
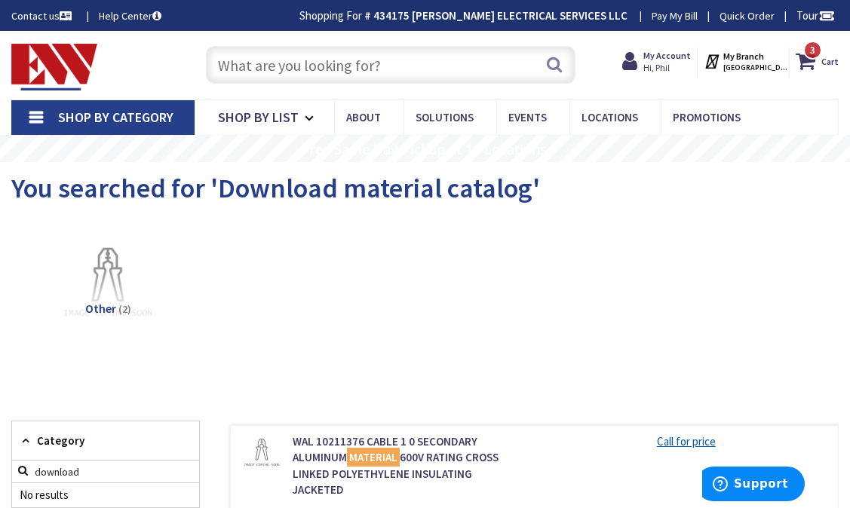
click at [130, 14] on link "Help Center" at bounding box center [130, 15] width 63 height 15
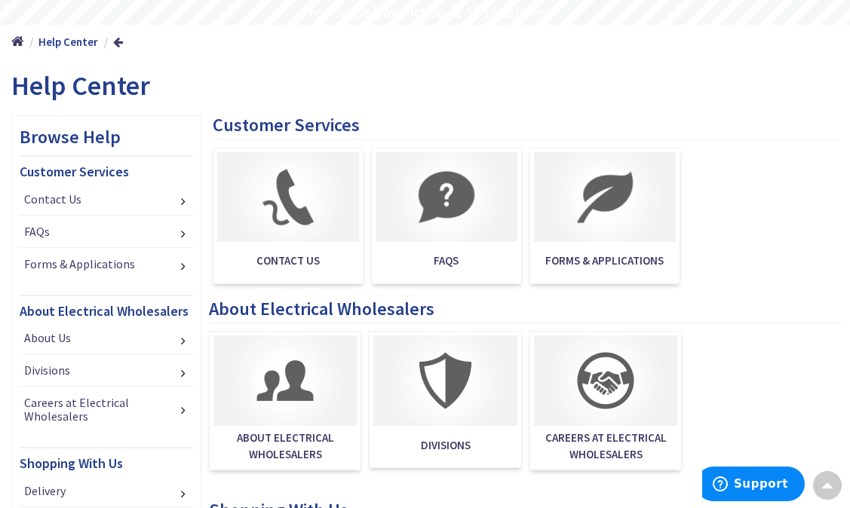
scroll to position [214, 0]
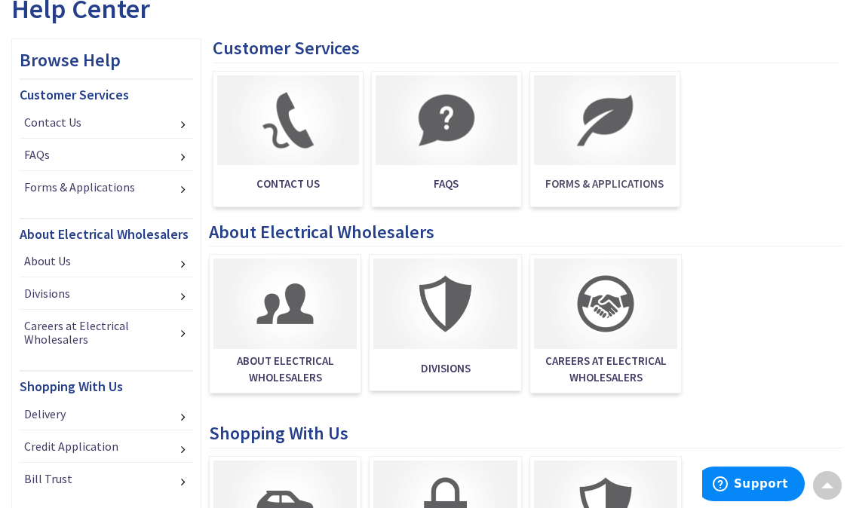
click at [581, 162] on img at bounding box center [605, 120] width 142 height 90
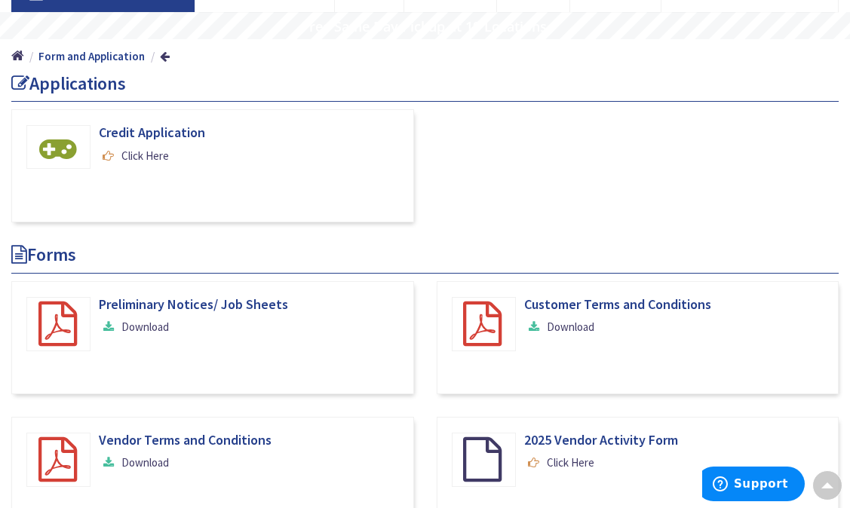
scroll to position [200, 0]
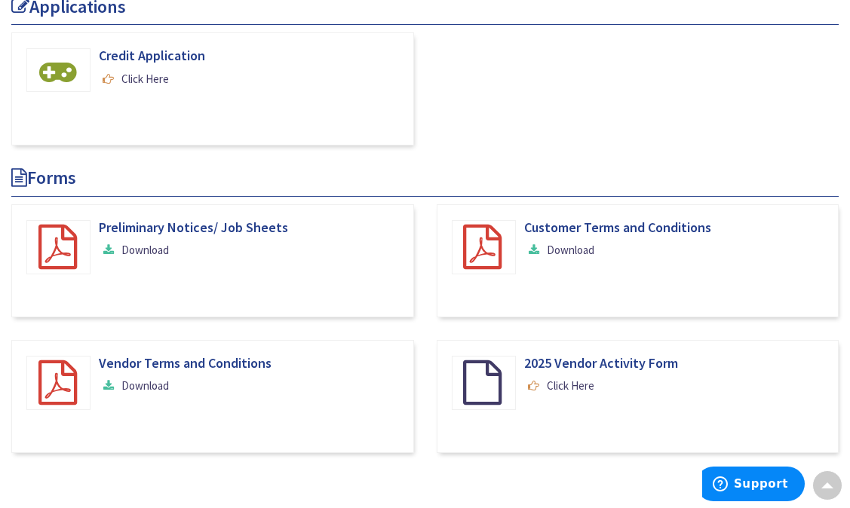
click at [300, 379] on div "Vendor Terms and Conditions Download" at bounding box center [212, 378] width 379 height 45
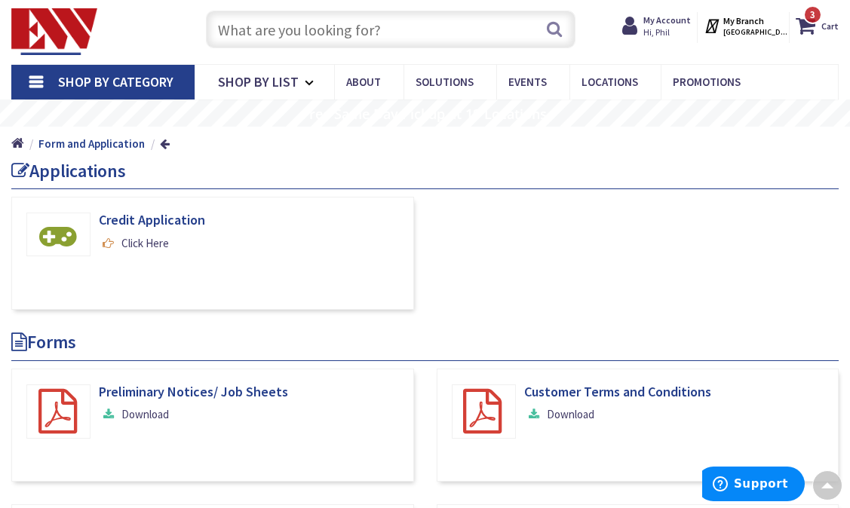
scroll to position [0, 0]
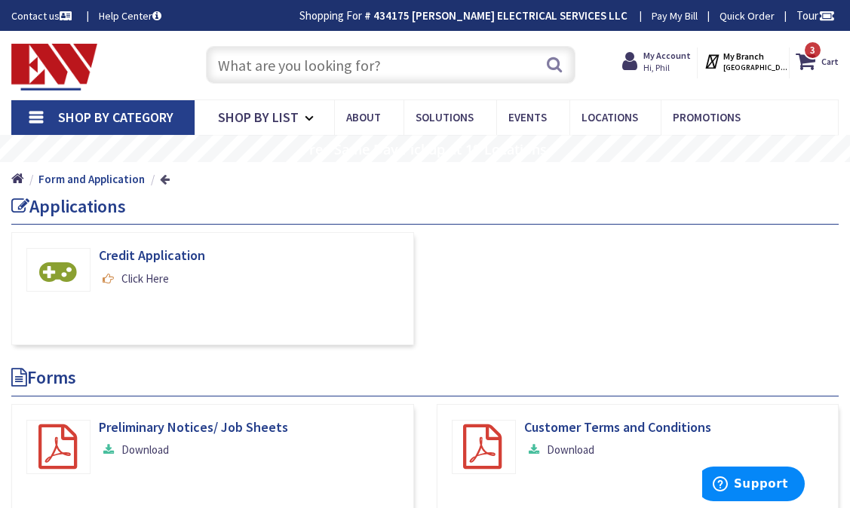
click at [160, 180] on link at bounding box center [165, 179] width 10 height 11
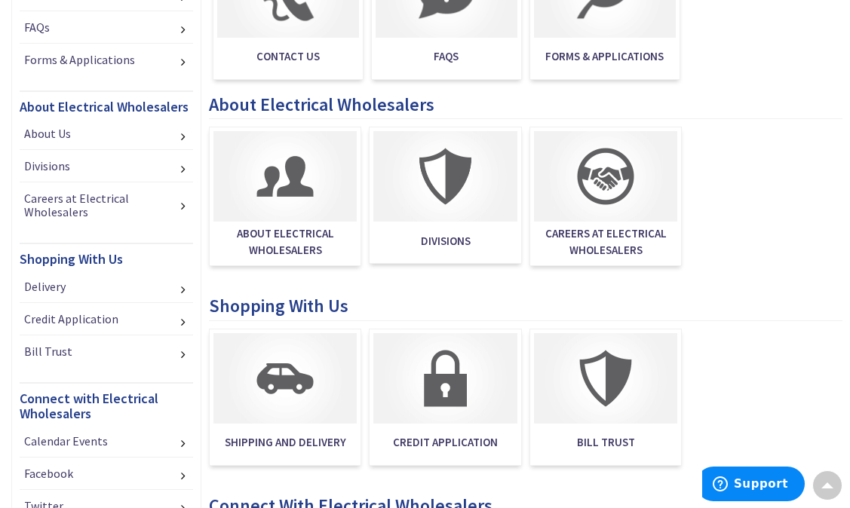
scroll to position [362, 0]
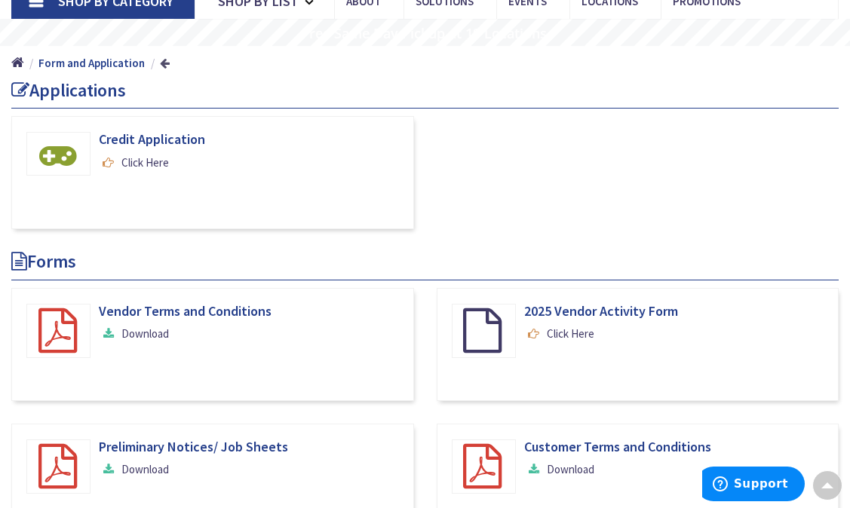
click at [161, 66] on link at bounding box center [165, 62] width 10 height 11
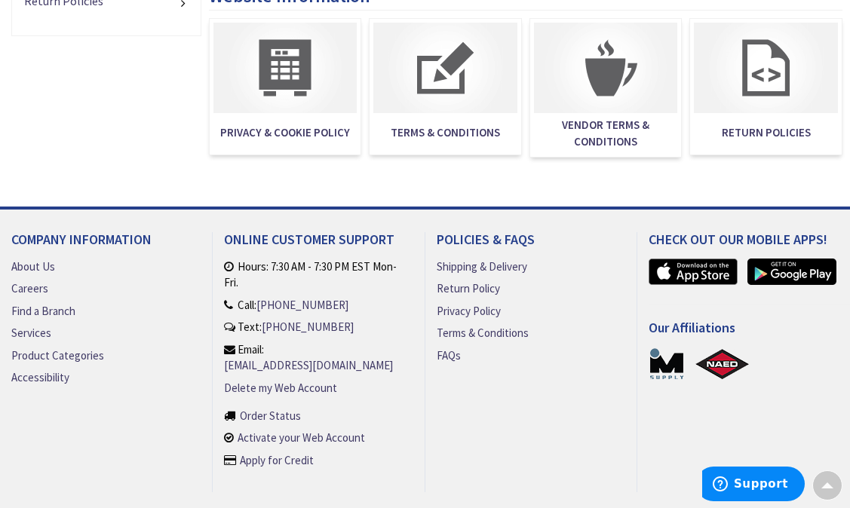
scroll to position [1102, 0]
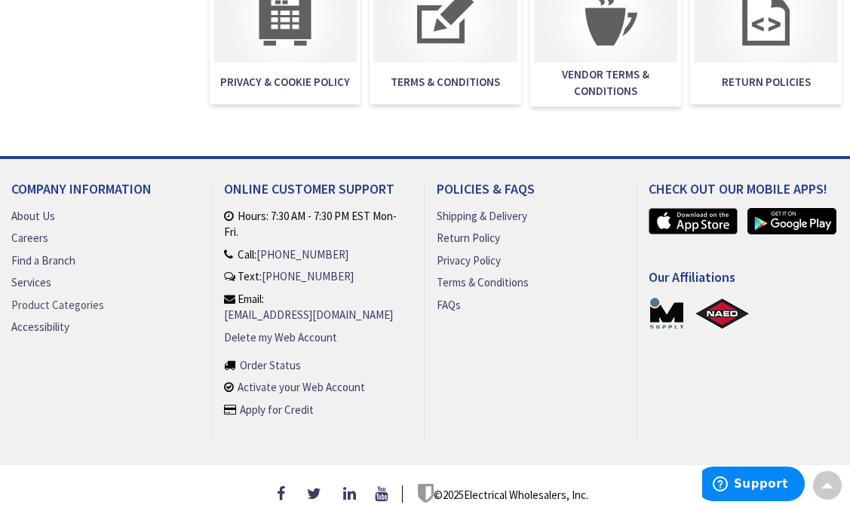
click at [46, 302] on link "Product Categories" at bounding box center [57, 305] width 93 height 16
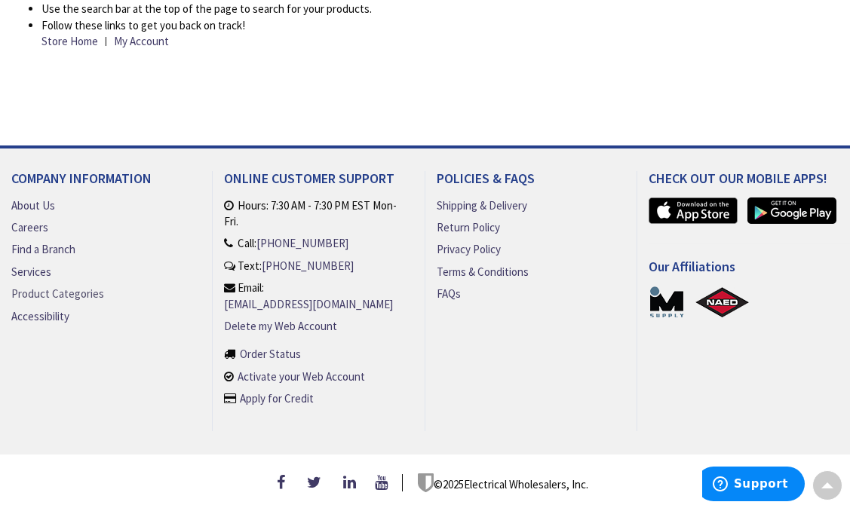
click at [75, 286] on link "Product Categories" at bounding box center [57, 294] width 93 height 16
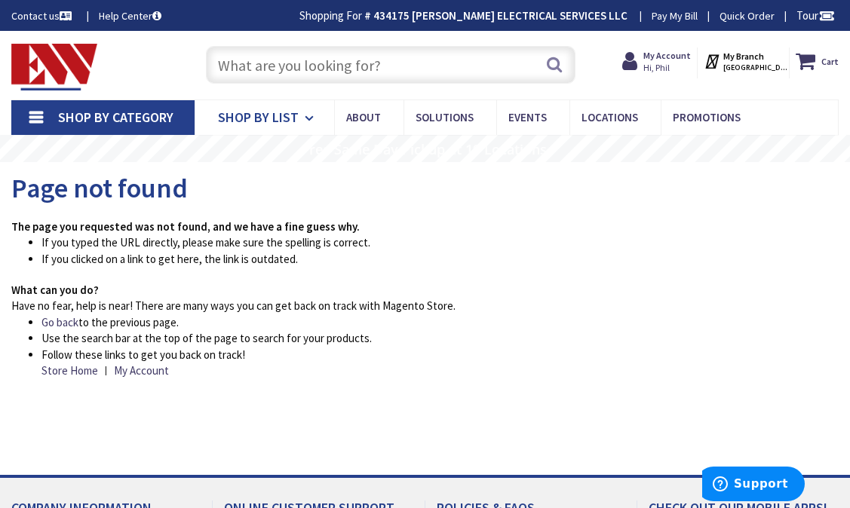
click at [273, 109] on span "Shop By List" at bounding box center [258, 117] width 81 height 17
click at [175, 112] on link "Shop By Category" at bounding box center [102, 117] width 183 height 35
